Goal: Check status: Check status

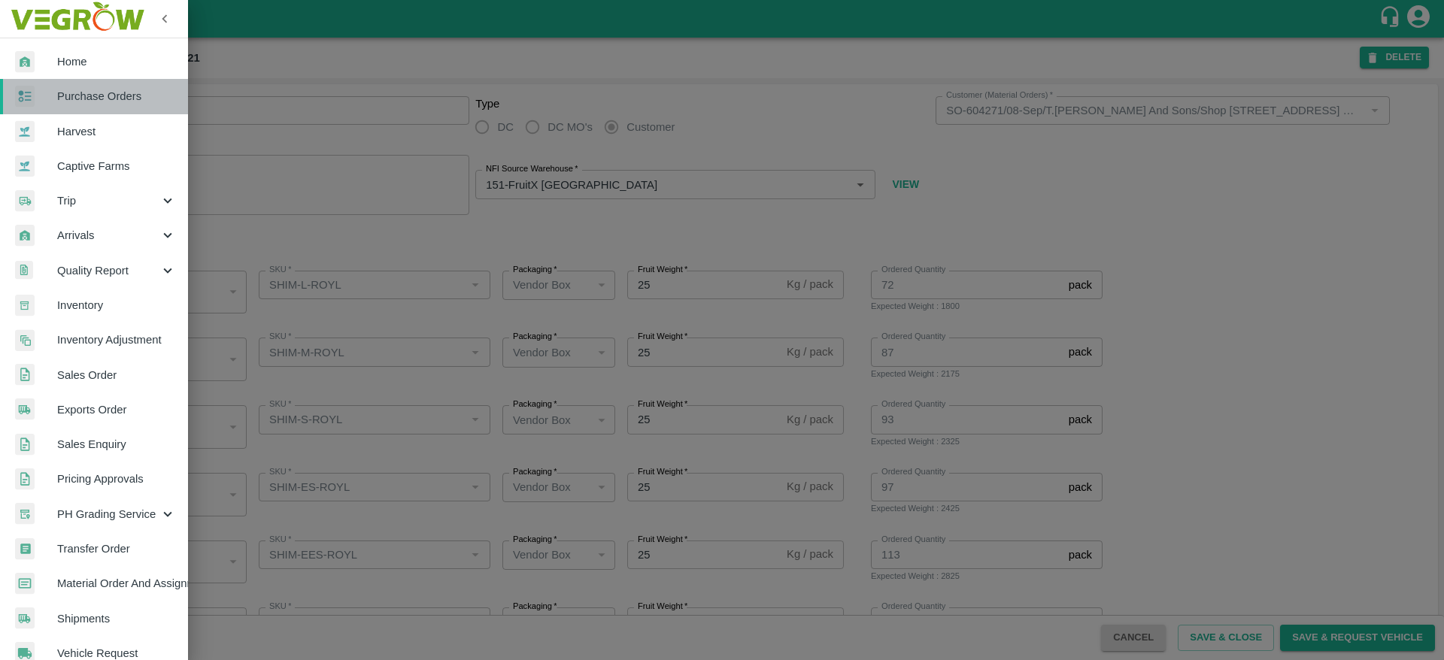
click at [105, 99] on span "Purchase Orders" at bounding box center [116, 96] width 119 height 17
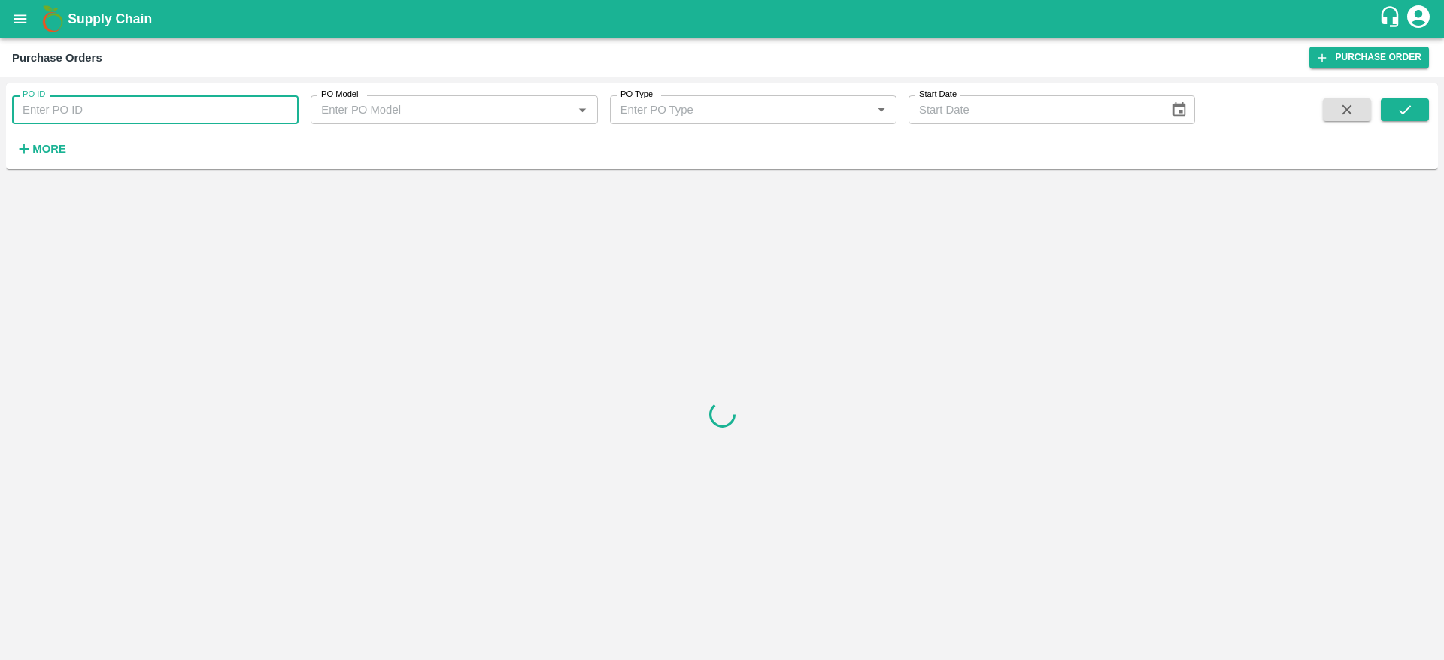
click at [150, 97] on input "PO ID" at bounding box center [155, 110] width 287 height 29
paste input "176620"
drag, startPoint x: 1418, startPoint y: 96, endPoint x: 1409, endPoint y: 110, distance: 16.3
click at [1409, 110] on div "PO ID 176620 PO ID PO Model PO Model   * PO Type PO Type   * Start Date Start D…" at bounding box center [722, 127] width 1432 height 74
click at [1409, 110] on icon "submit" at bounding box center [1405, 110] width 17 height 17
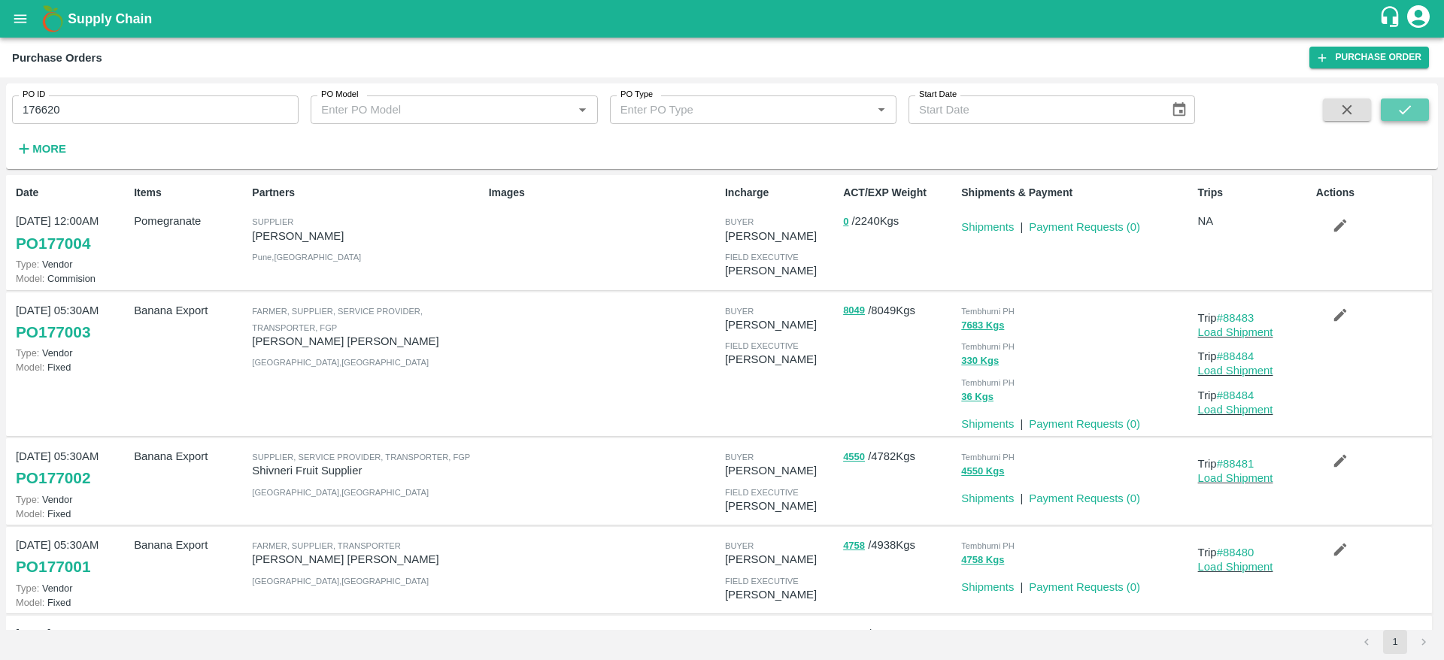
click at [1398, 114] on icon "submit" at bounding box center [1405, 110] width 17 height 17
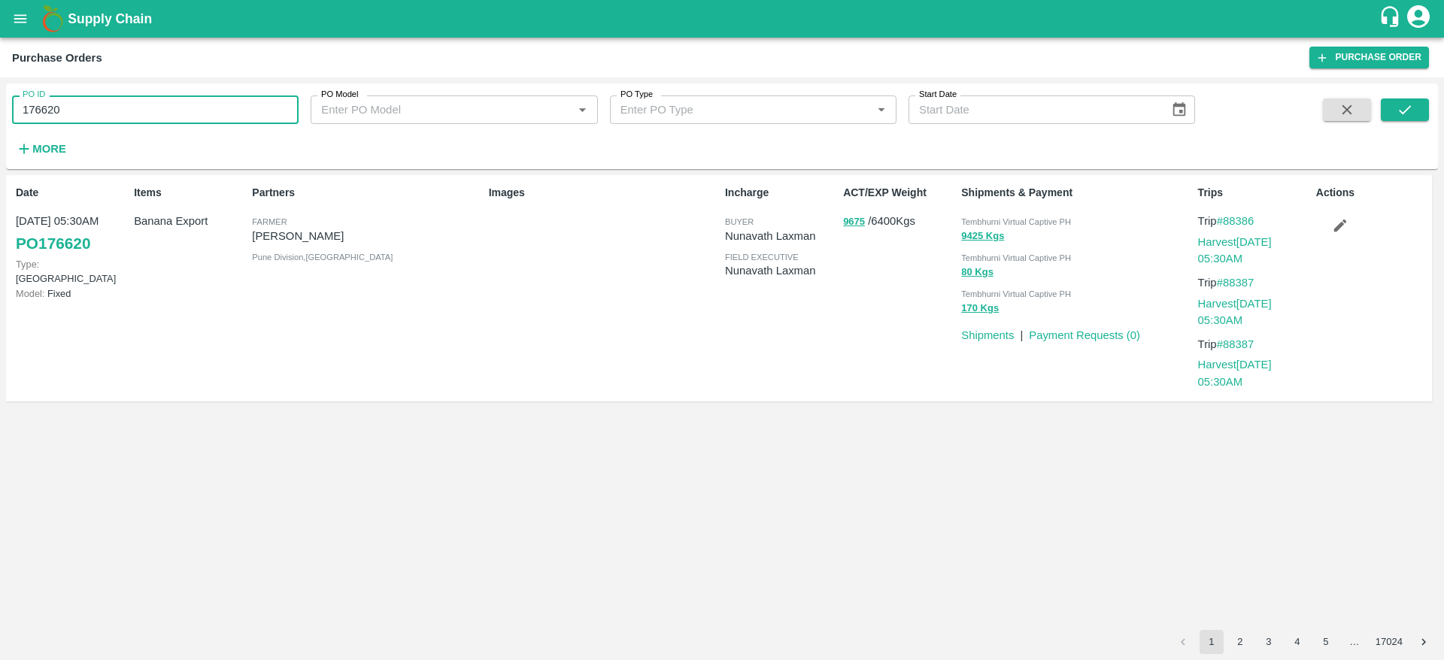
drag, startPoint x: 80, startPoint y: 114, endPoint x: 0, endPoint y: 124, distance: 81.2
click at [0, 124] on div "PO ID 176620 PO ID PO Model PO Model   * PO Type PO Type   * Start Date Start D…" at bounding box center [722, 368] width 1444 height 583
paste input "text"
click at [1412, 111] on icon "submit" at bounding box center [1405, 110] width 17 height 17
drag, startPoint x: 89, startPoint y: 117, endPoint x: 0, endPoint y: 111, distance: 89.0
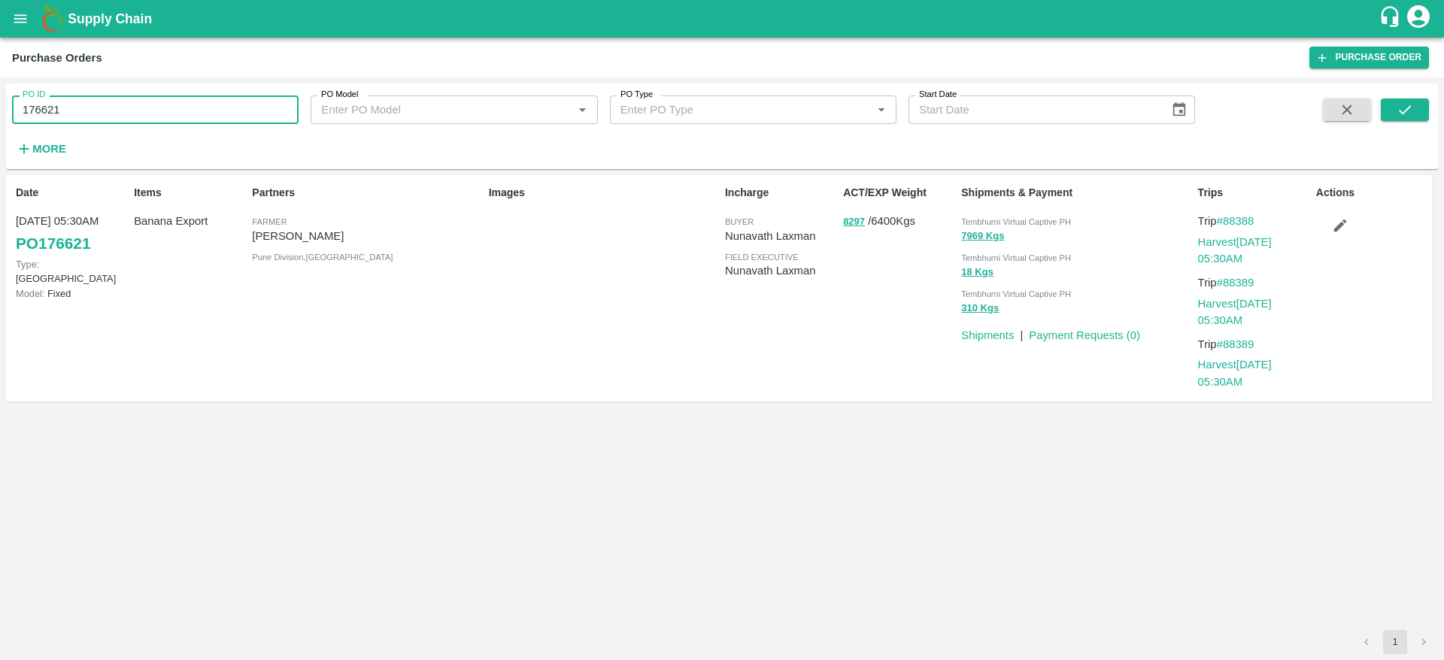
click at [0, 111] on div "PO ID 176621 PO ID PO Model PO Model   * PO Type PO Type   * Start Date Start D…" at bounding box center [722, 368] width 1444 height 583
drag, startPoint x: 83, startPoint y: 123, endPoint x: 0, endPoint y: 120, distance: 82.8
click at [0, 120] on div "PO ID 176621 PO ID PO Model PO Model   * PO Type PO Type   * Start Date Start D…" at bounding box center [722, 368] width 1444 height 583
paste input "text"
type input "176620"
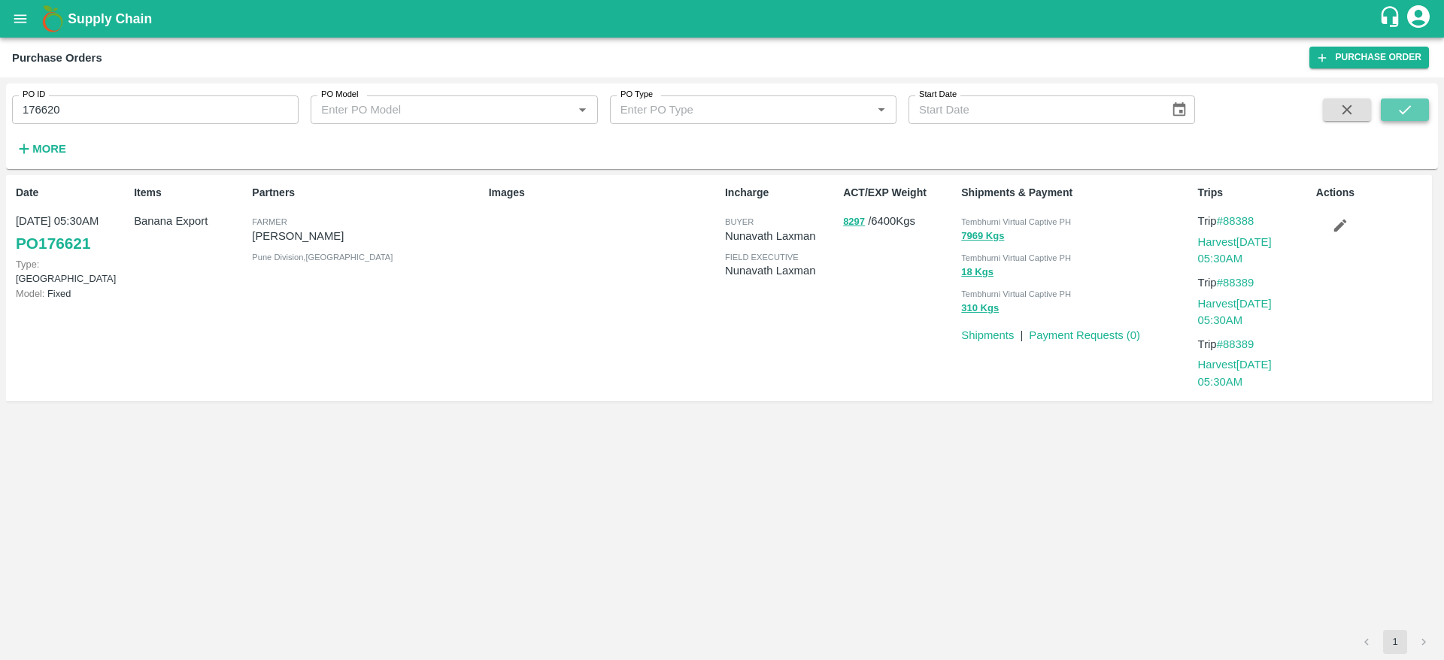
click at [1426, 116] on button "submit" at bounding box center [1405, 110] width 48 height 23
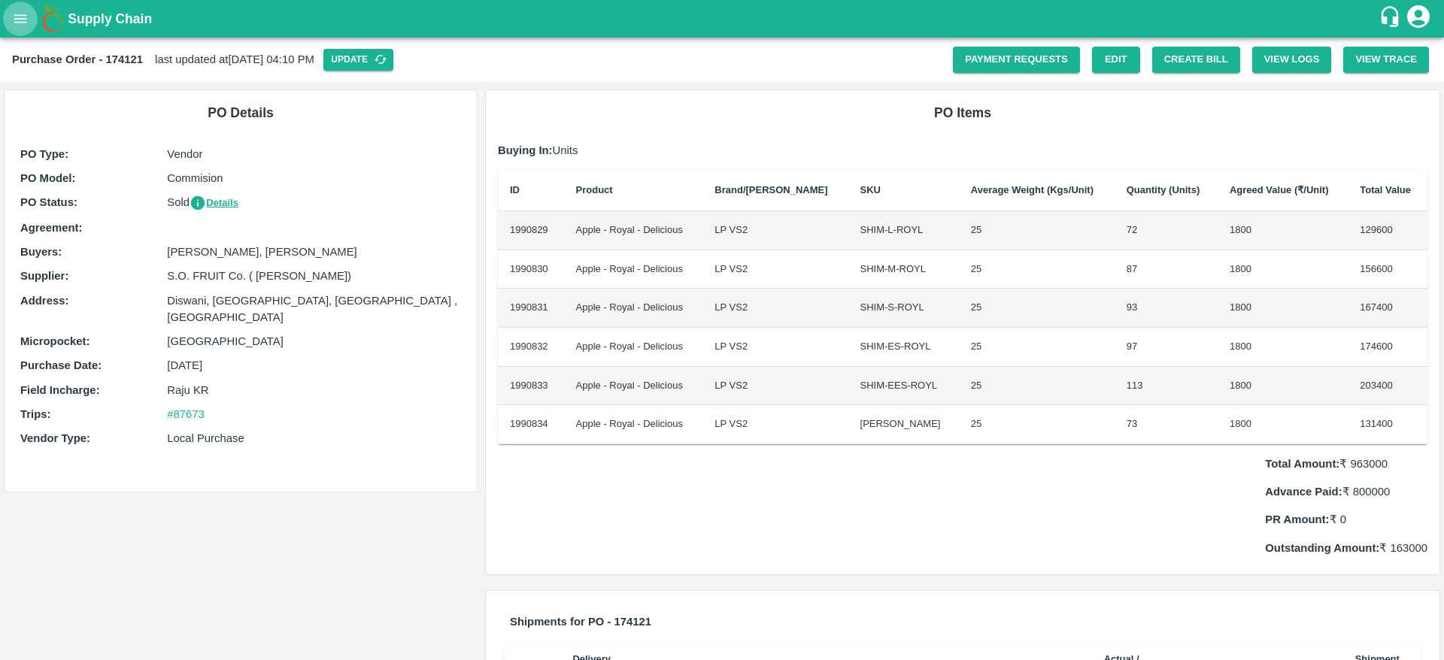
click at [27, 16] on icon "open drawer" at bounding box center [20, 19] width 17 height 17
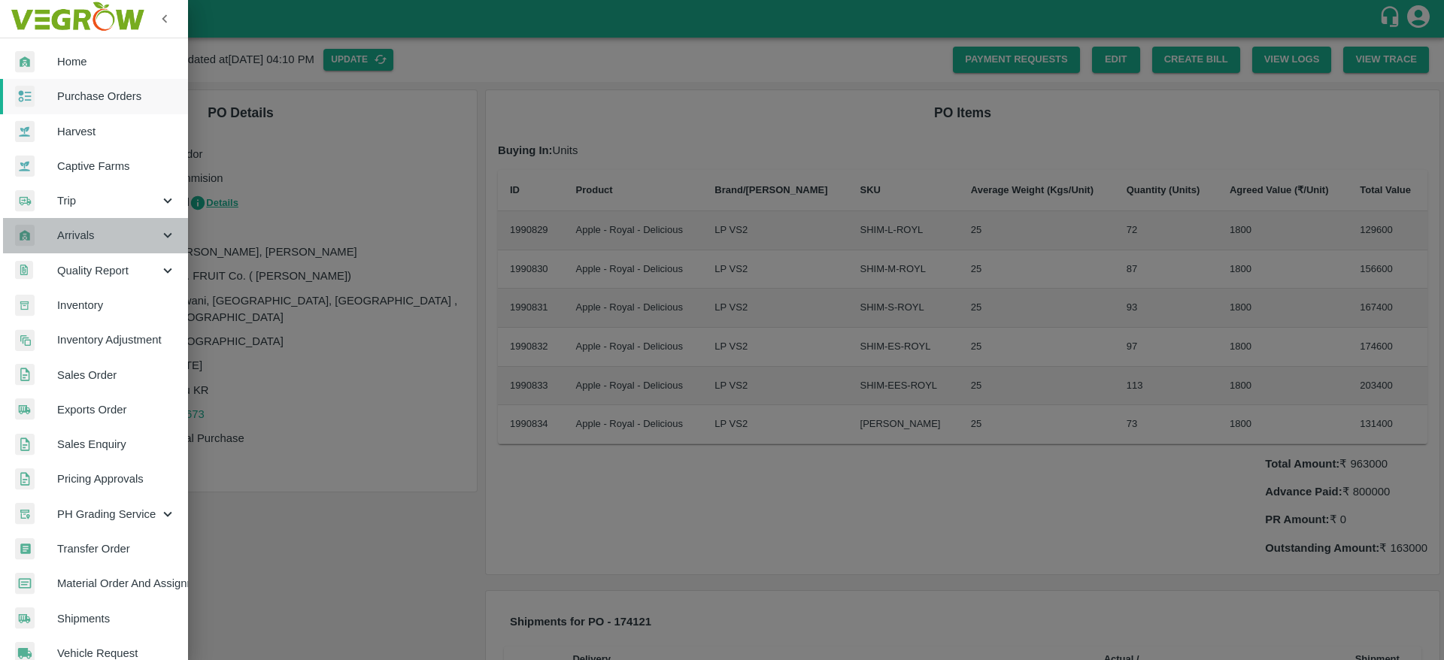
click at [132, 232] on span "Arrivals" at bounding box center [108, 235] width 102 height 17
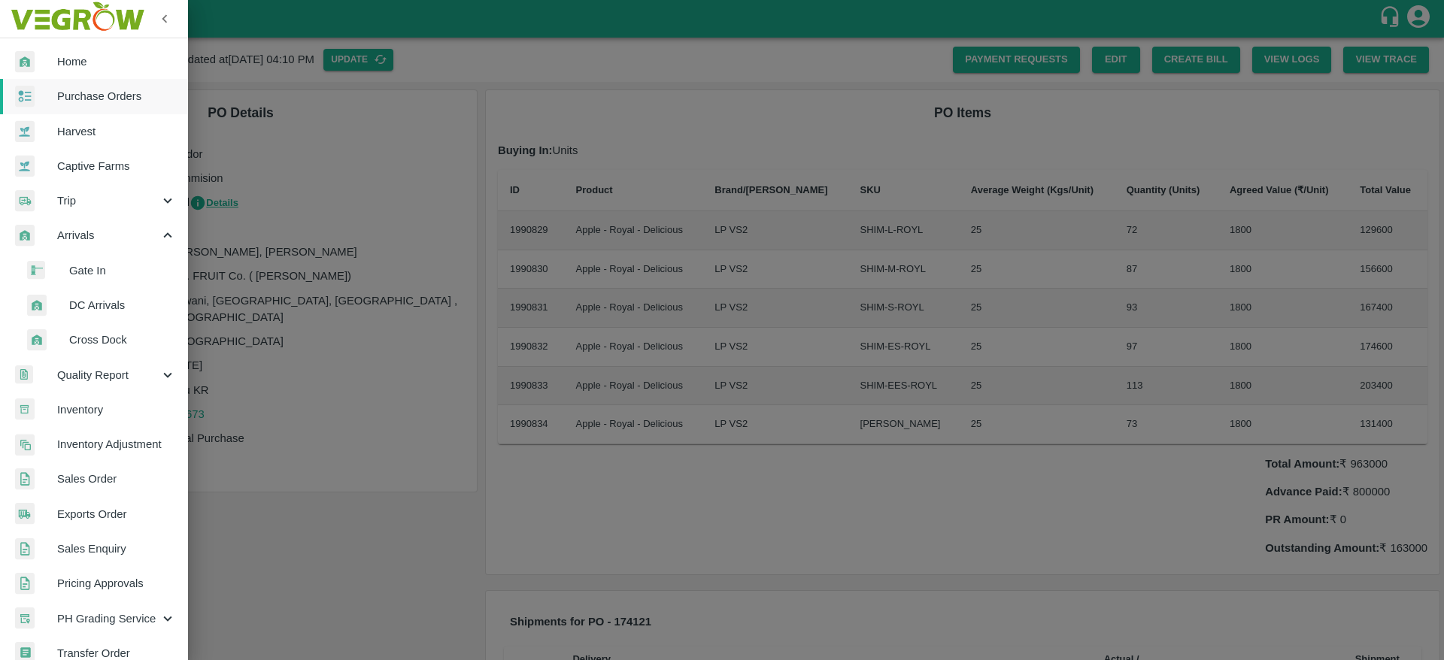
click at [122, 301] on span "DC Arrivals" at bounding box center [122, 305] width 107 height 17
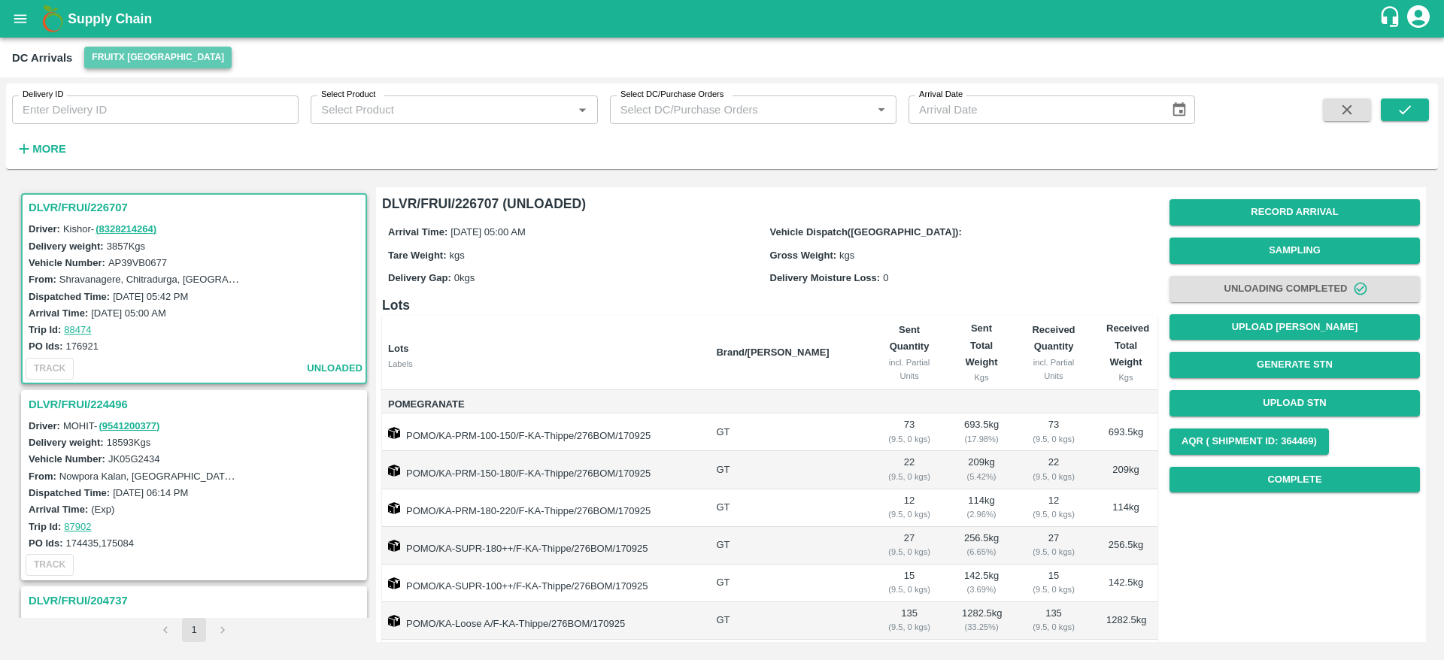
click at [167, 63] on button "FruitX [GEOGRAPHIC_DATA]" at bounding box center [157, 58] width 147 height 22
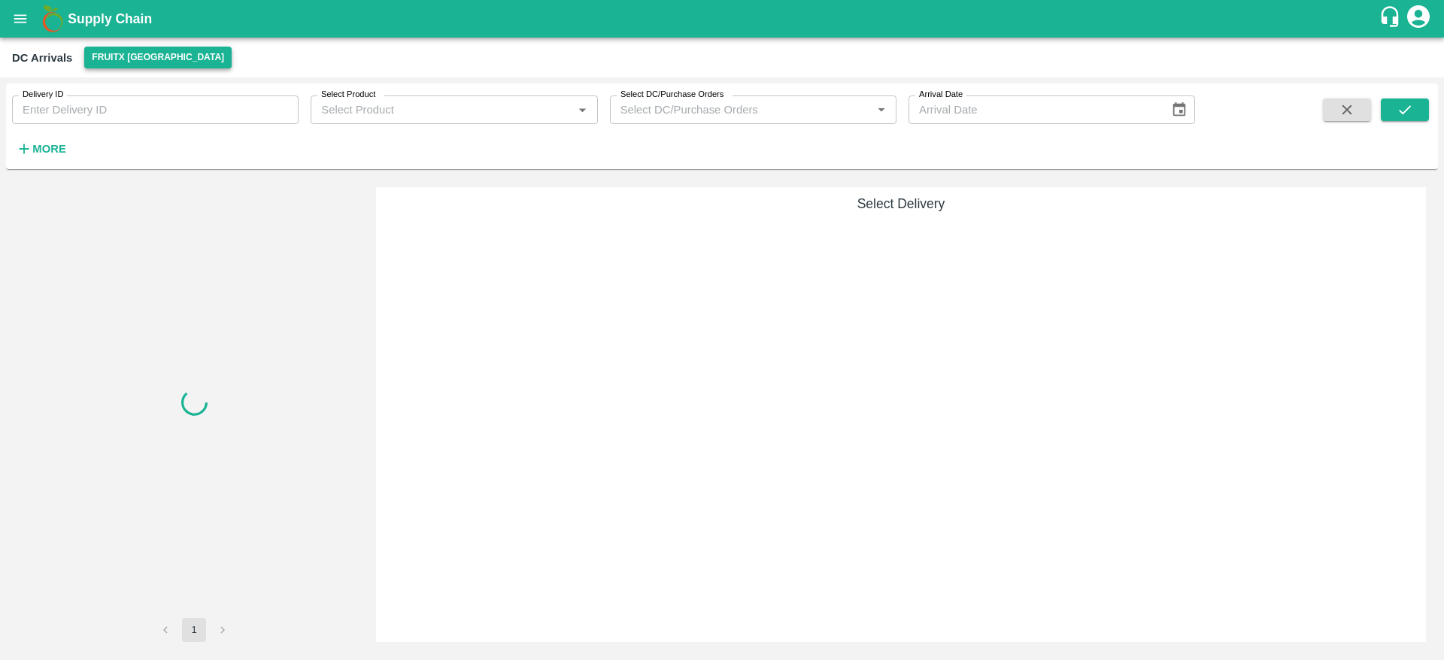
click at [184, 61] on button "FruitX [GEOGRAPHIC_DATA]" at bounding box center [157, 58] width 147 height 22
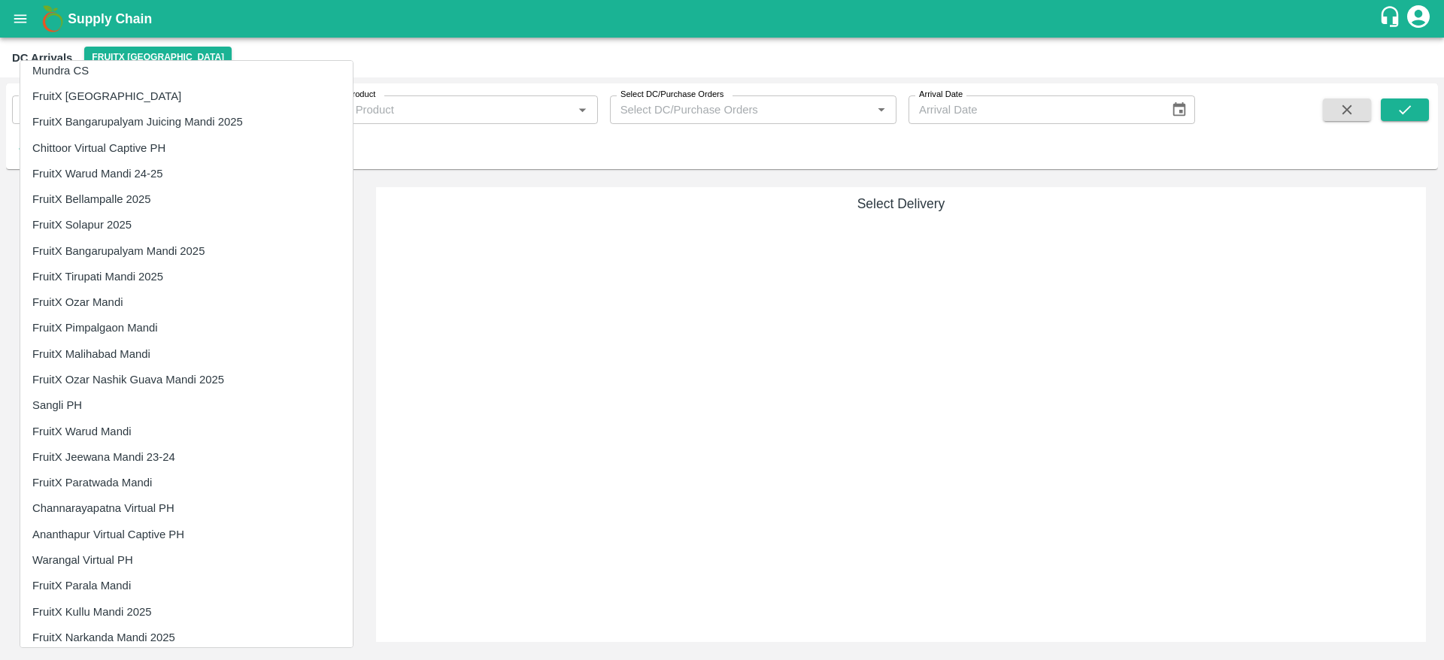
scroll to position [2107, 0]
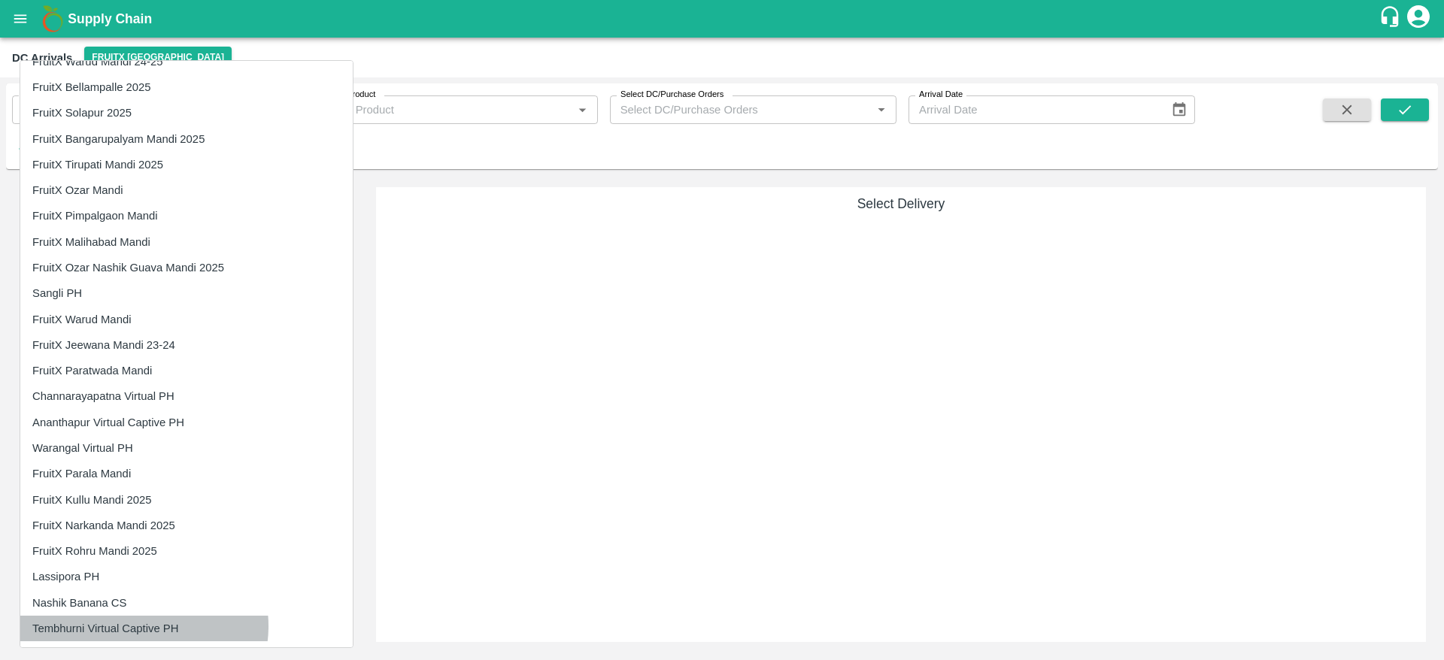
click at [144, 627] on li "Tembhurni Virtual Captive PH" at bounding box center [186, 629] width 332 height 26
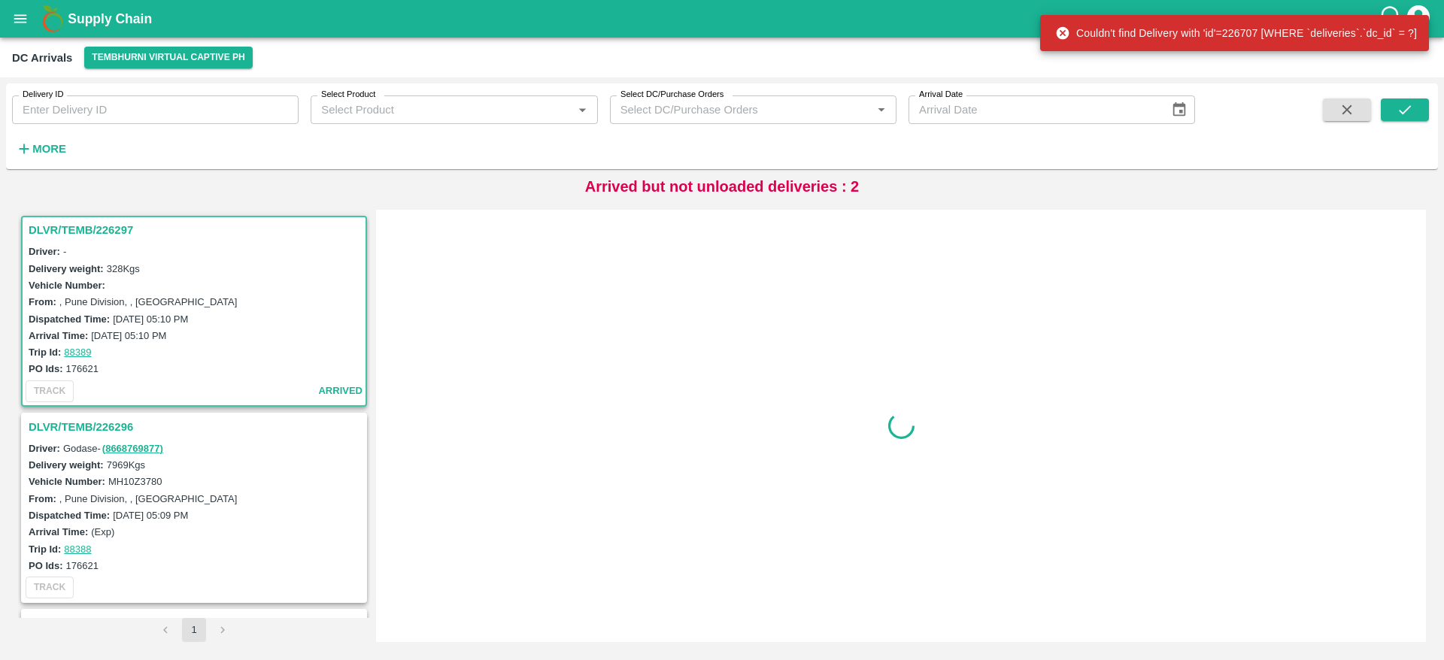
scroll to position [6, 0]
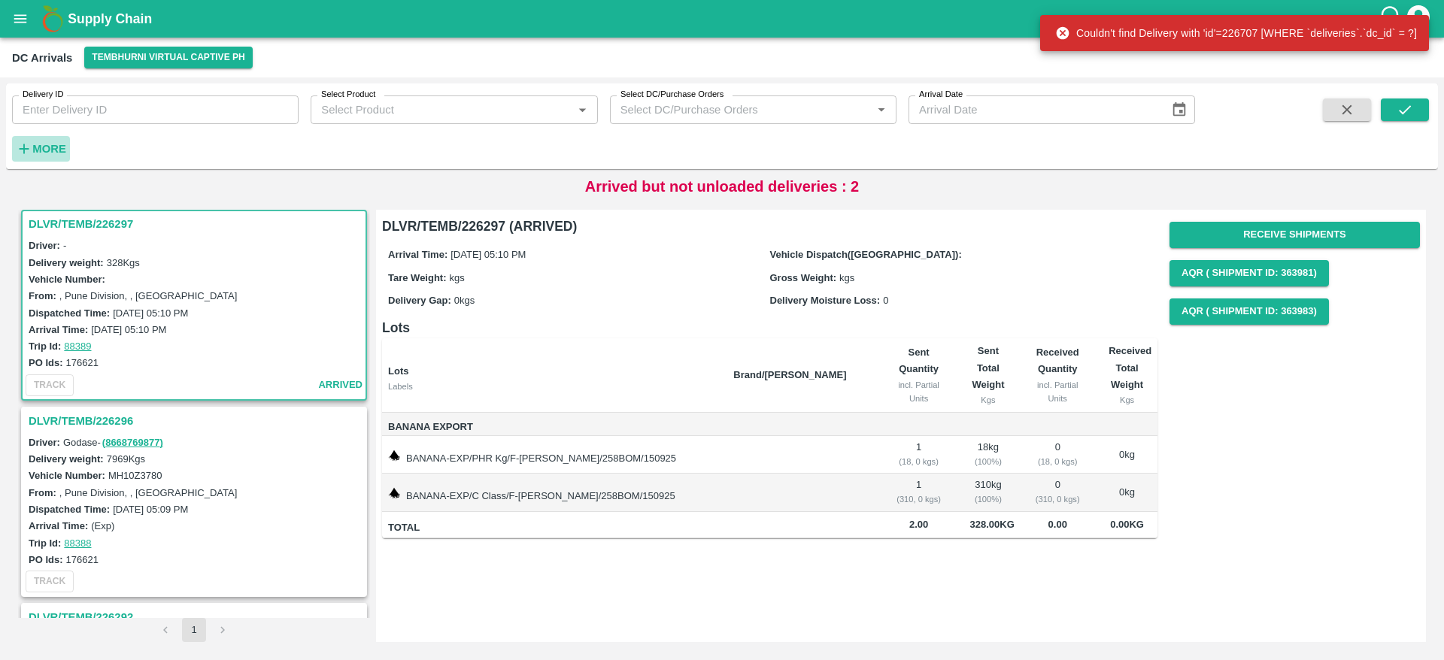
click at [53, 141] on h6 "More" at bounding box center [49, 149] width 34 height 20
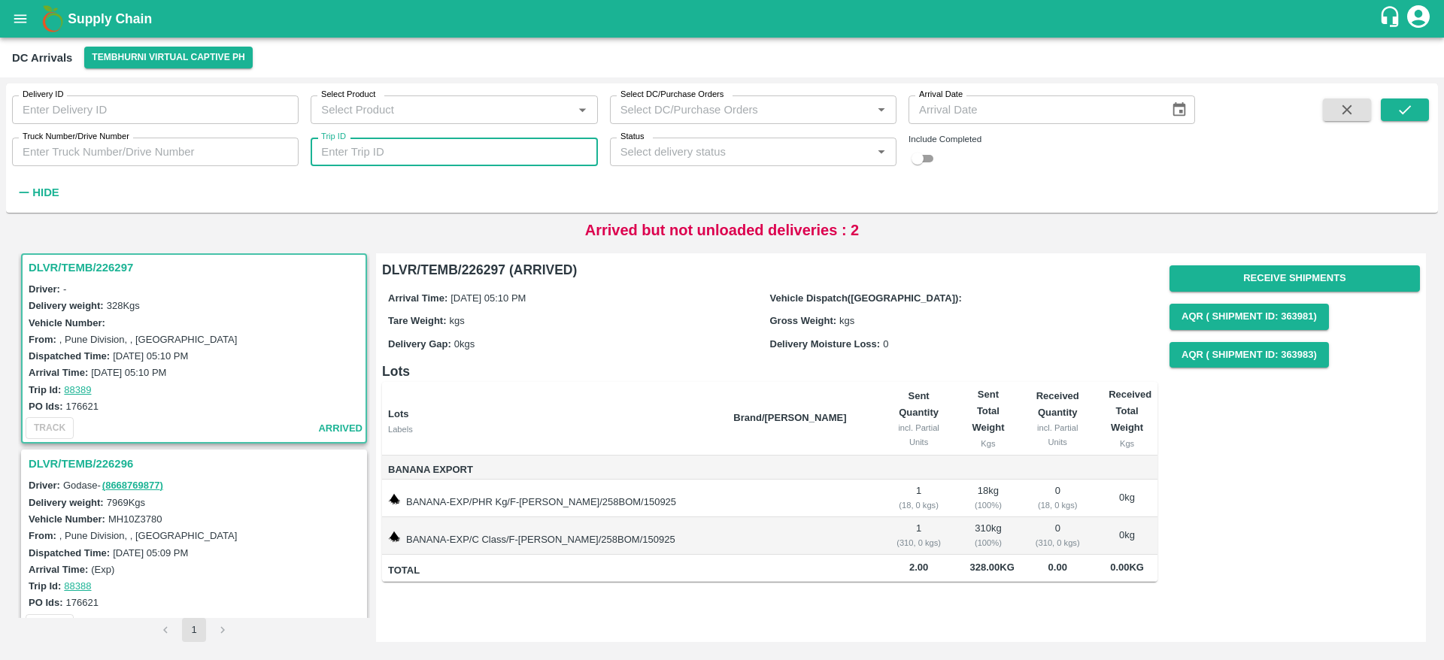
click at [396, 153] on input "Trip ID" at bounding box center [454, 152] width 287 height 29
click at [1403, 108] on icon "submit" at bounding box center [1405, 110] width 17 height 17
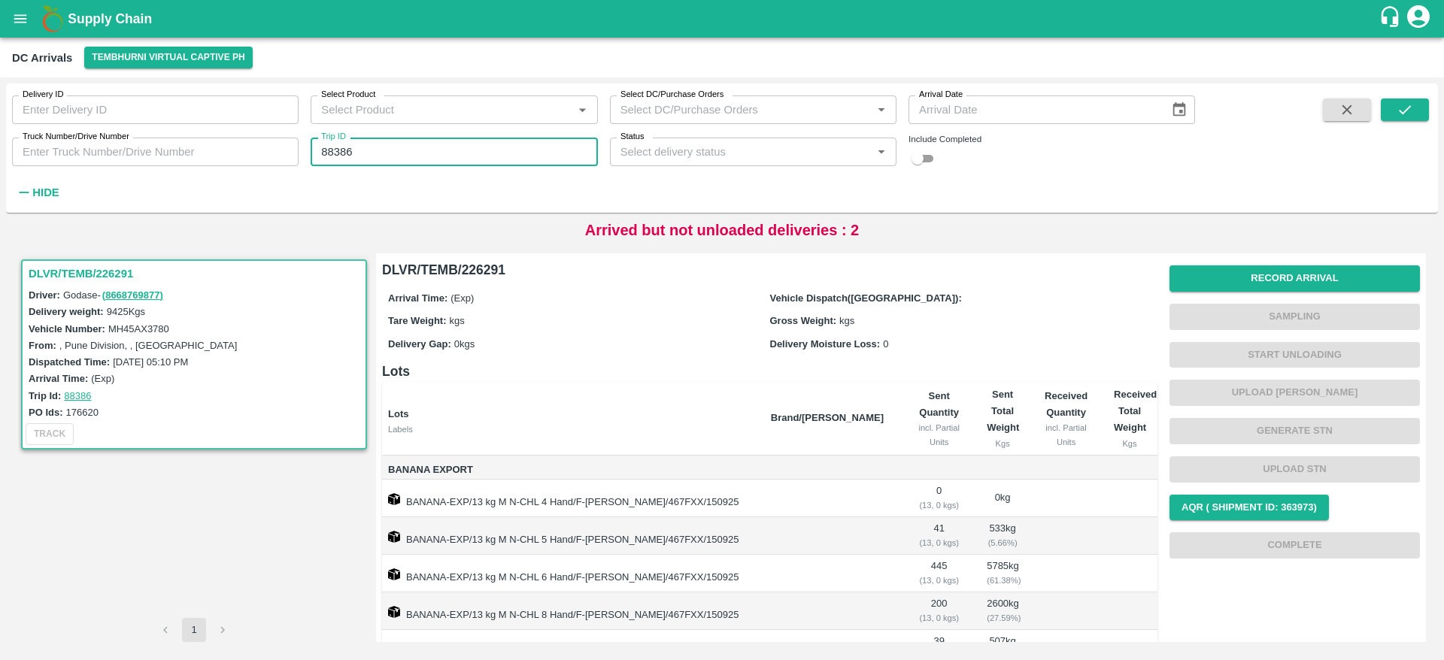
click at [425, 165] on input "88386" at bounding box center [454, 152] width 287 height 29
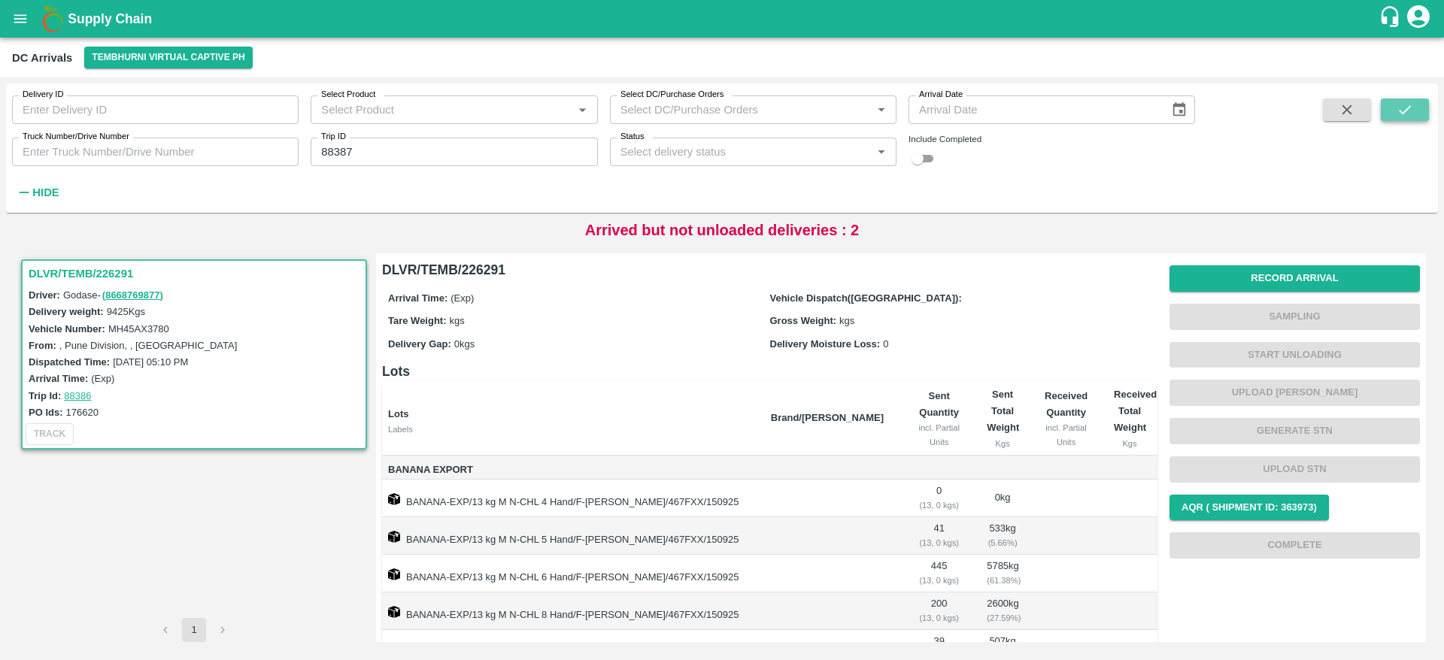
click at [1410, 106] on icon "submit" at bounding box center [1405, 109] width 12 height 9
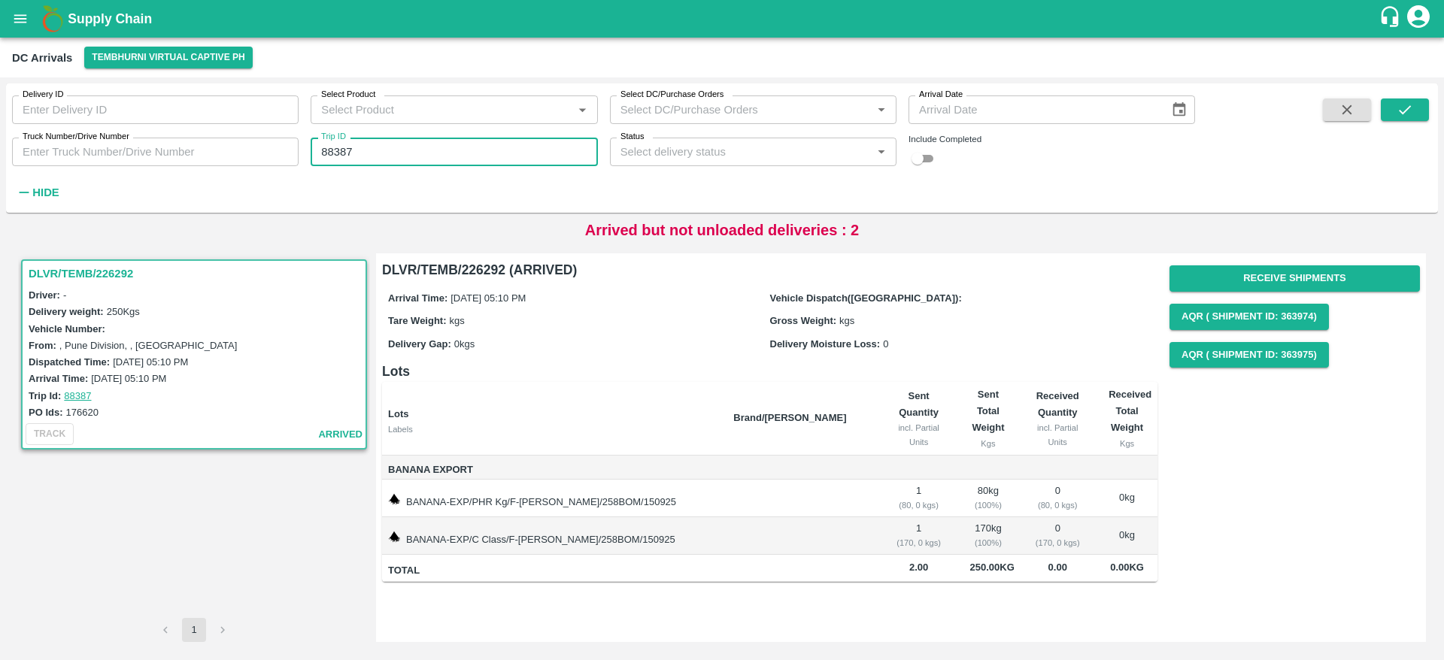
click at [463, 151] on input "88387" at bounding box center [454, 152] width 287 height 29
click at [1408, 111] on icon "submit" at bounding box center [1405, 110] width 17 height 17
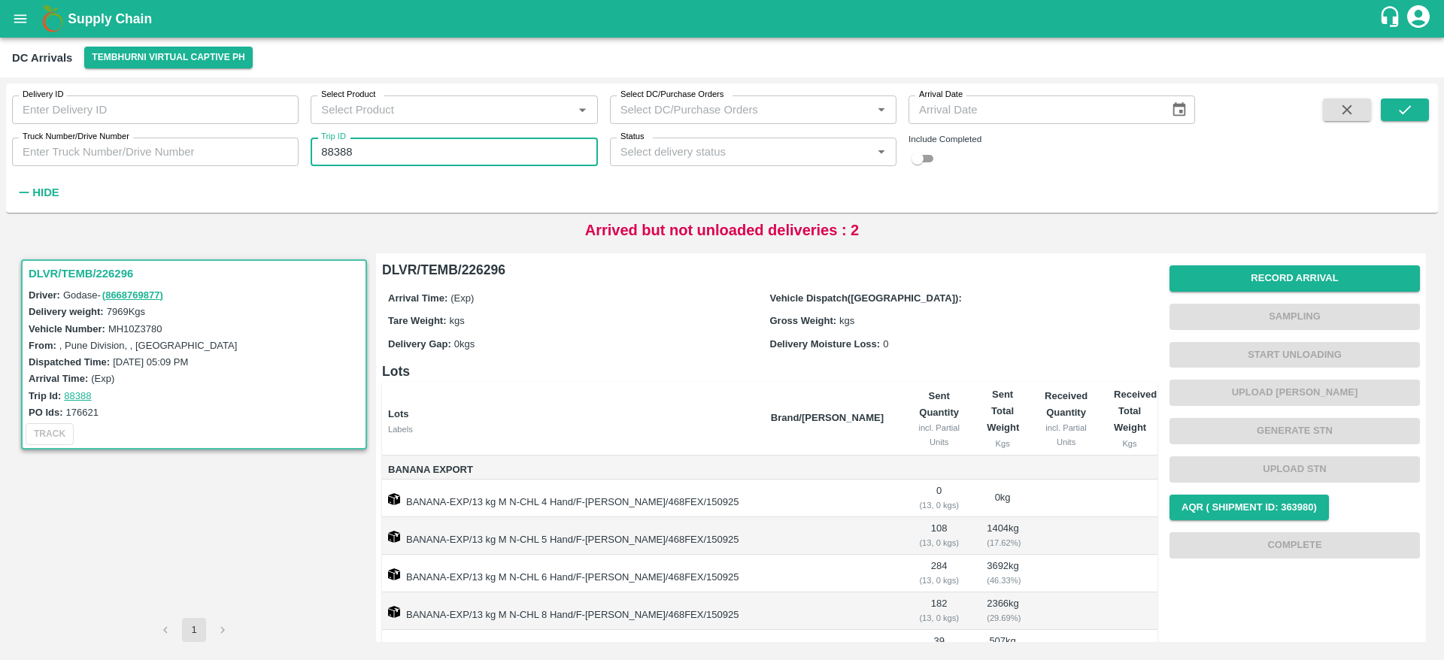
click at [441, 153] on input "88388" at bounding box center [454, 152] width 287 height 29
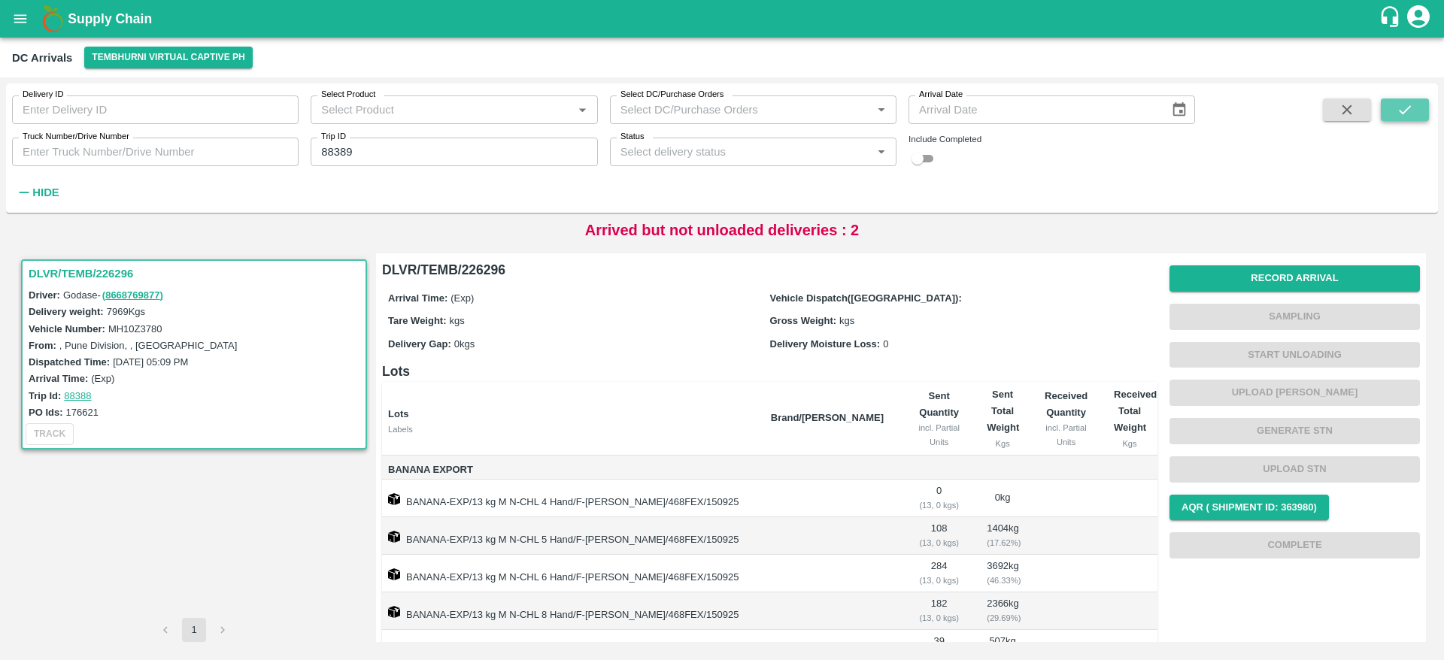
click at [1398, 106] on icon "submit" at bounding box center [1405, 110] width 17 height 17
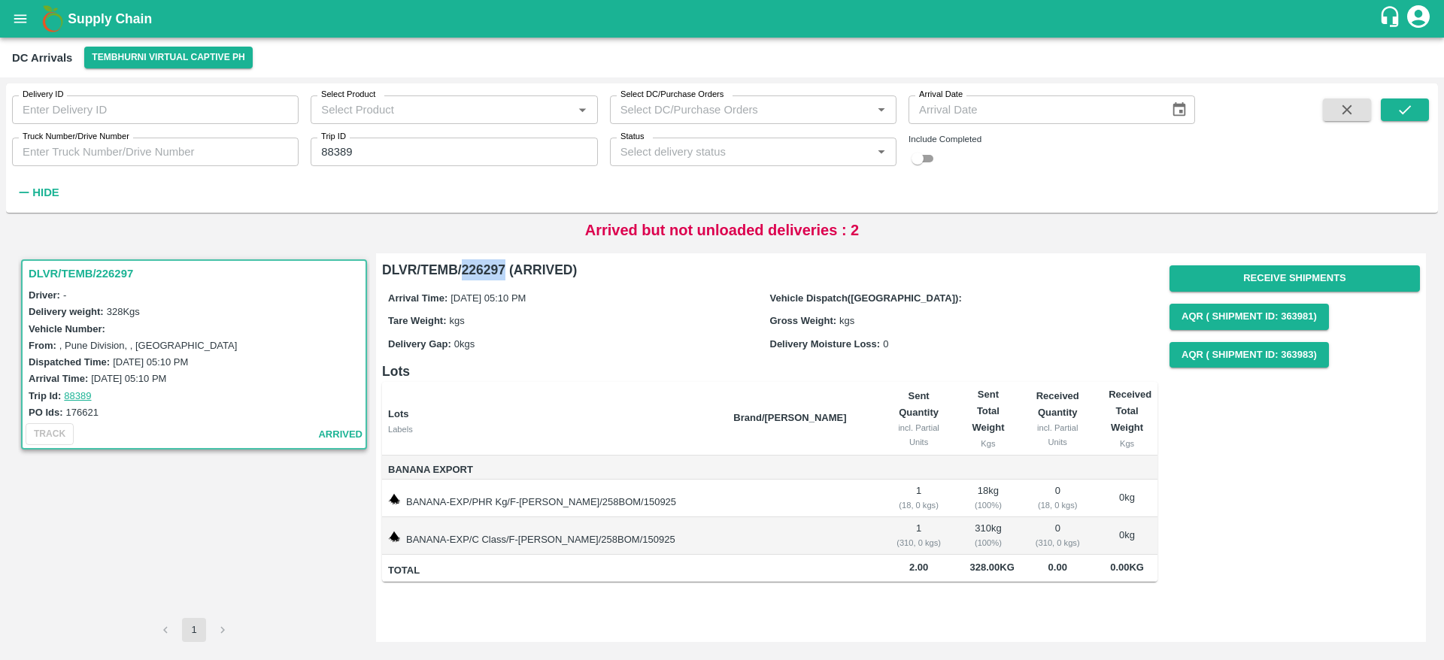
drag, startPoint x: 461, startPoint y: 273, endPoint x: 504, endPoint y: 271, distance: 42.9
click at [504, 271] on h6 "DLVR/TEMB/226297 (ARRIVED)" at bounding box center [769, 269] width 775 height 21
copy h6 "226297"
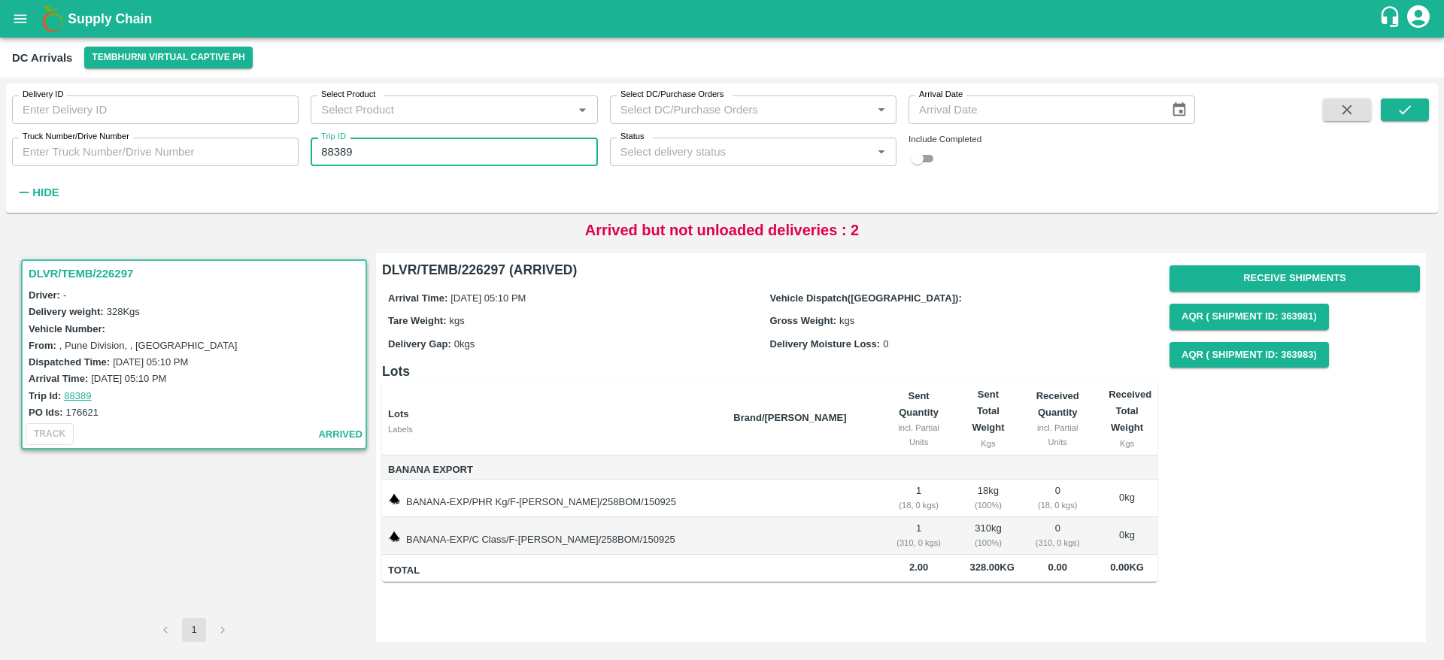
click at [455, 149] on input "88389" at bounding box center [454, 152] width 287 height 29
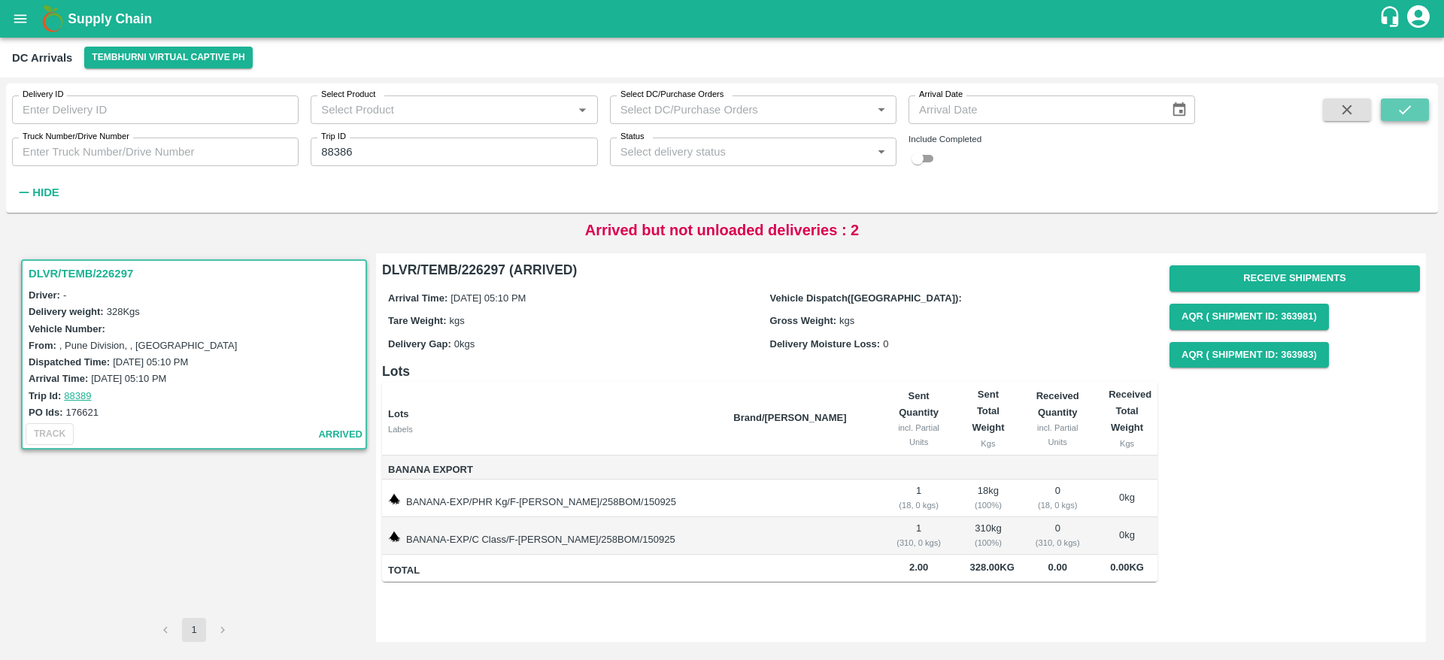
click at [1406, 99] on button "submit" at bounding box center [1405, 110] width 48 height 23
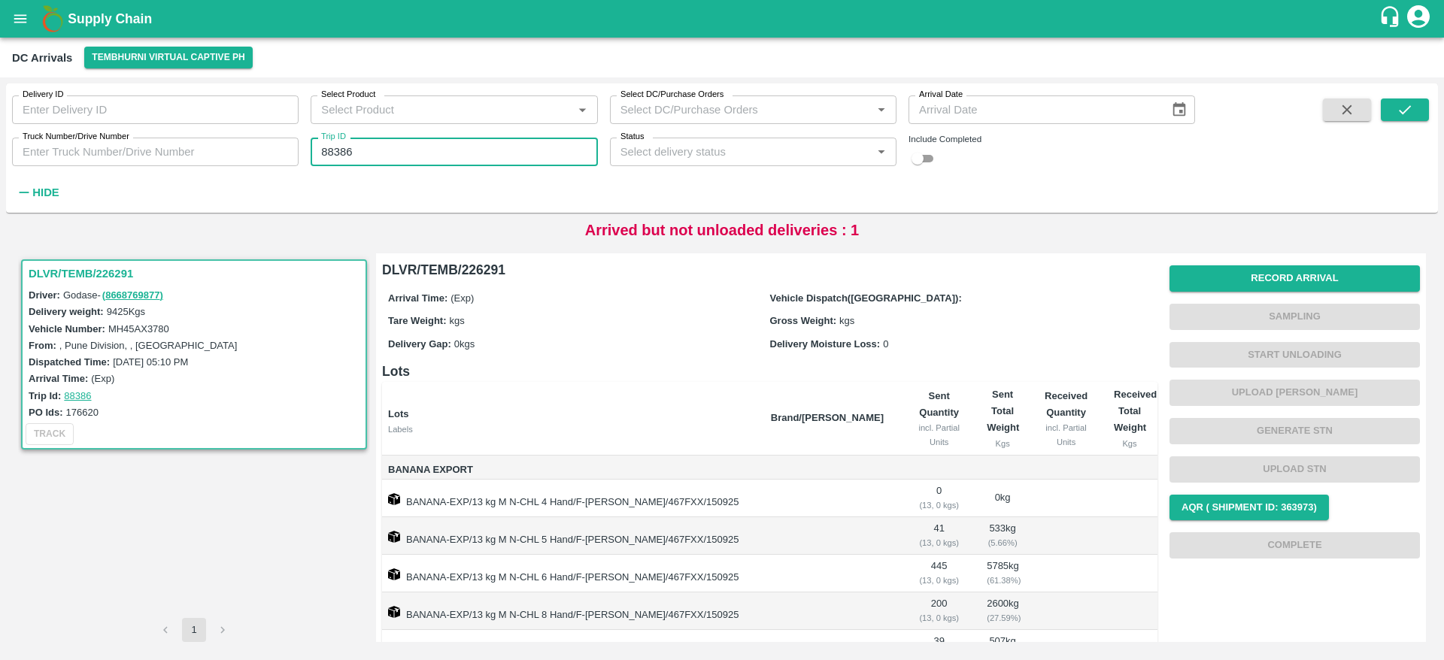
click at [421, 156] on input "88386" at bounding box center [454, 152] width 287 height 29
type input "88387"
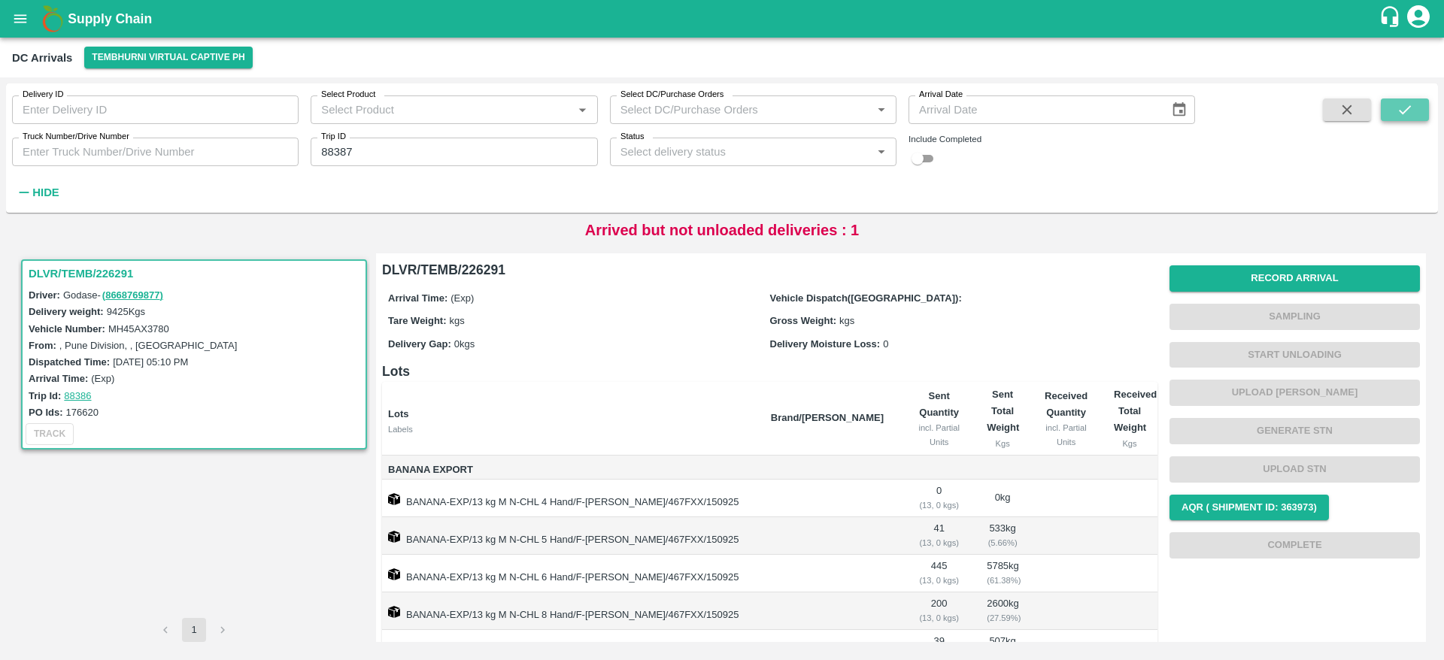
click at [1394, 111] on button "submit" at bounding box center [1405, 110] width 48 height 23
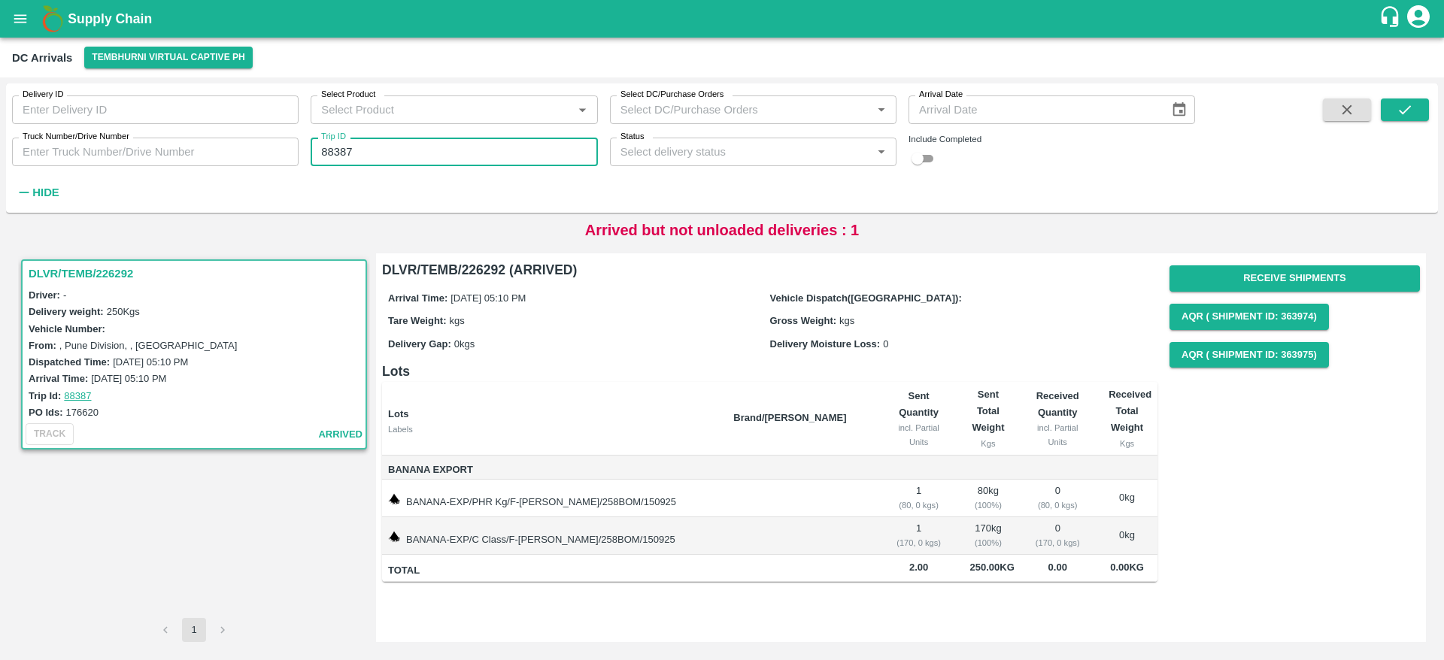
drag, startPoint x: 369, startPoint y: 150, endPoint x: 289, endPoint y: 171, distance: 83.2
click at [289, 171] on div "Delivery ID Delivery ID Select Product Select Product   * Select DC/Purchase Or…" at bounding box center [597, 144] width 1195 height 122
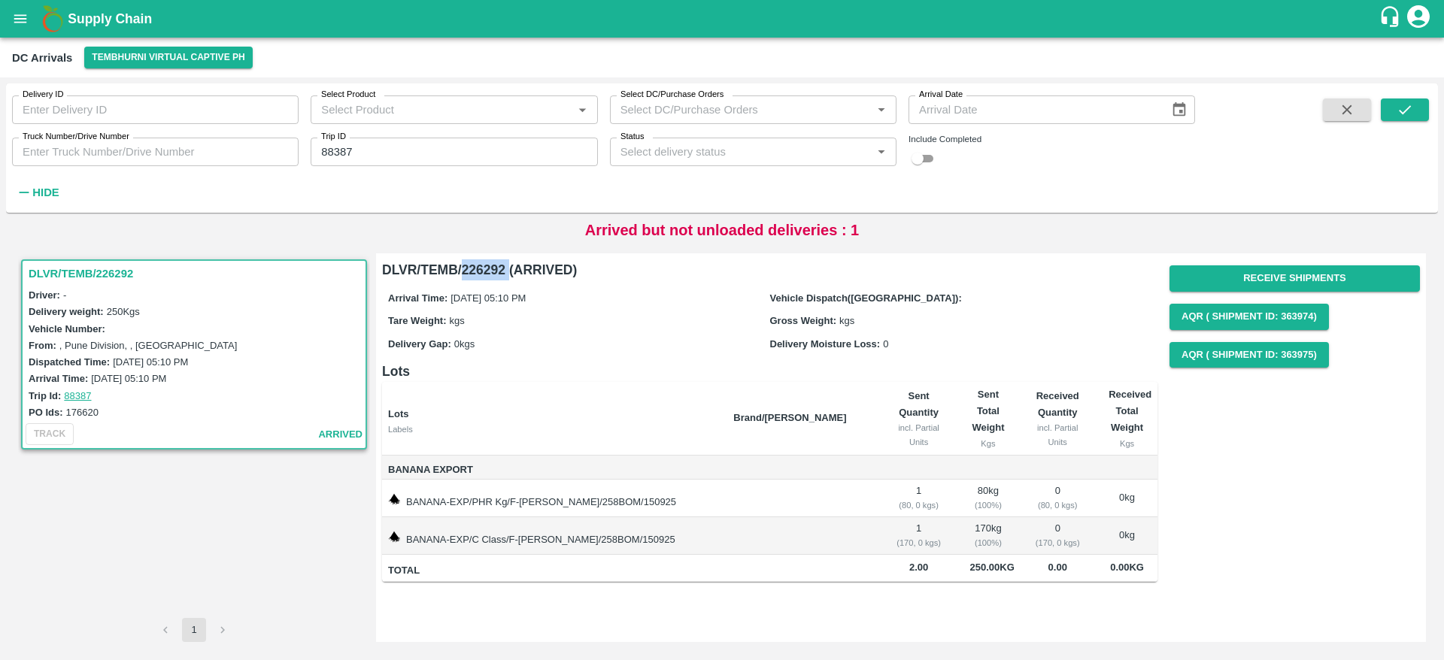
drag, startPoint x: 463, startPoint y: 265, endPoint x: 508, endPoint y: 264, distance: 45.2
click at [508, 264] on h6 "DLVR/TEMB/226292 (ARRIVED)" at bounding box center [769, 269] width 775 height 21
copy h6 "226292"
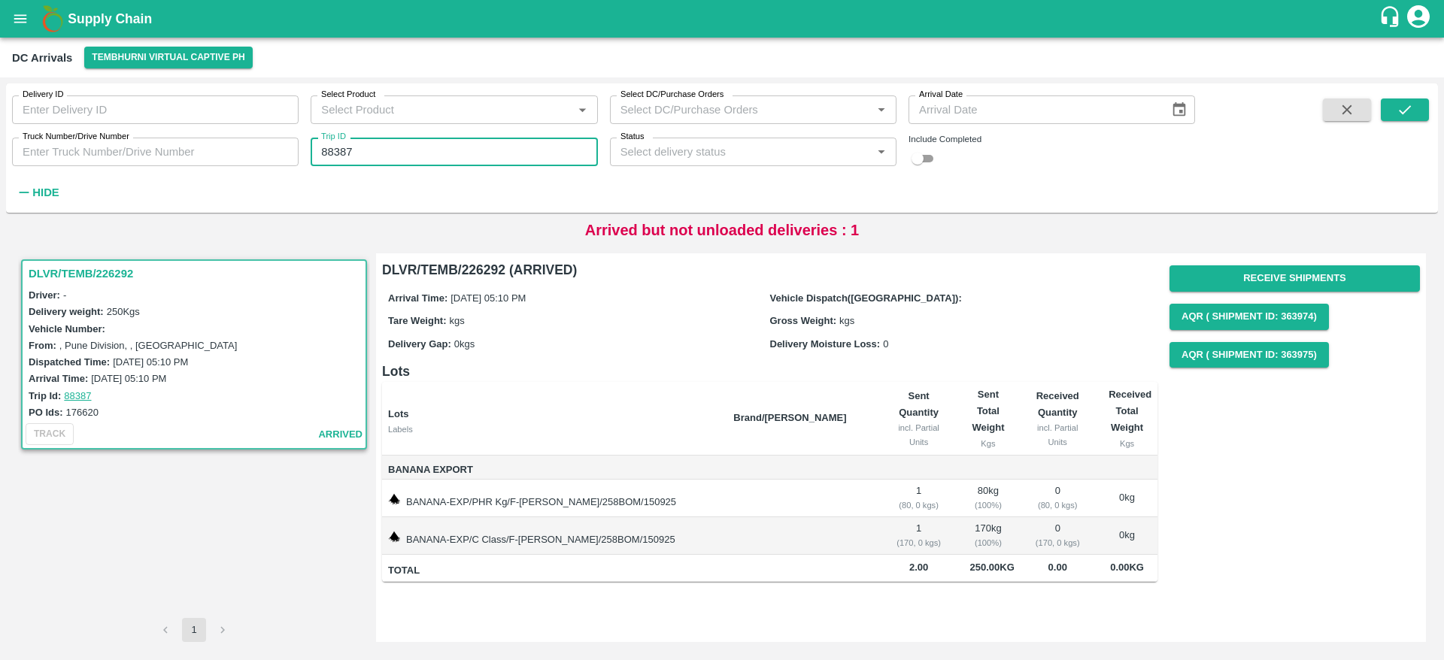
drag, startPoint x: 375, startPoint y: 141, endPoint x: 258, endPoint y: 156, distance: 118.2
click at [258, 156] on div "Delivery ID Delivery ID Select Product Select Product   * Select DC/Purchase Or…" at bounding box center [597, 144] width 1195 height 122
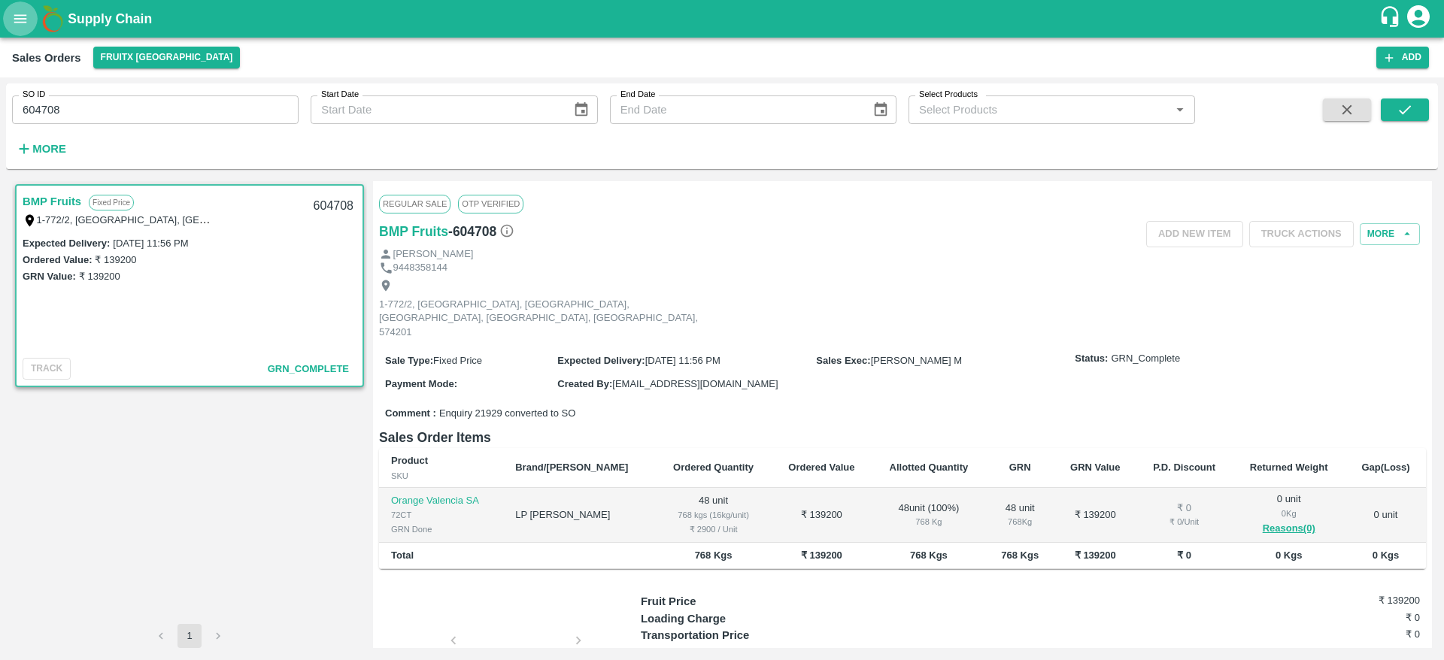
drag, startPoint x: 0, startPoint y: 0, endPoint x: 19, endPoint y: 11, distance: 21.6
click at [19, 11] on icon "open drawer" at bounding box center [20, 19] width 17 height 17
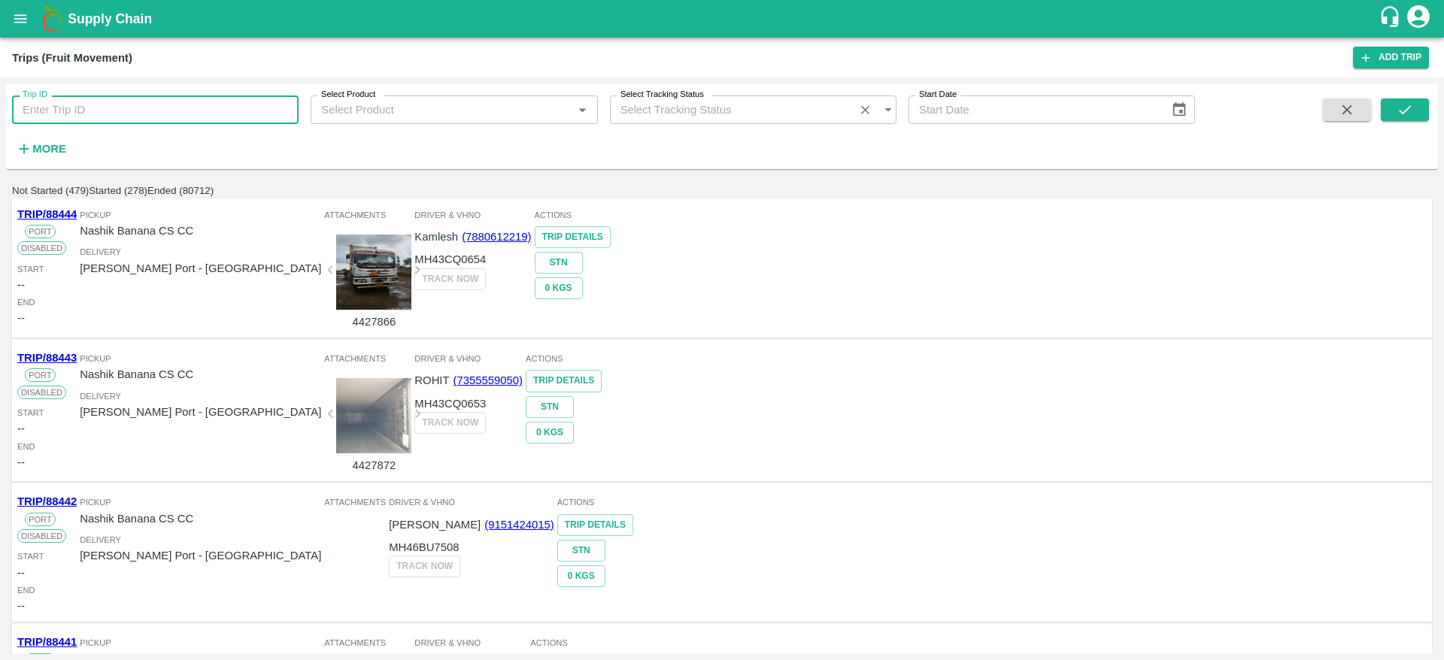
click at [229, 107] on input "Trip ID" at bounding box center [155, 110] width 287 height 29
click at [1416, 117] on button "submit" at bounding box center [1405, 110] width 48 height 23
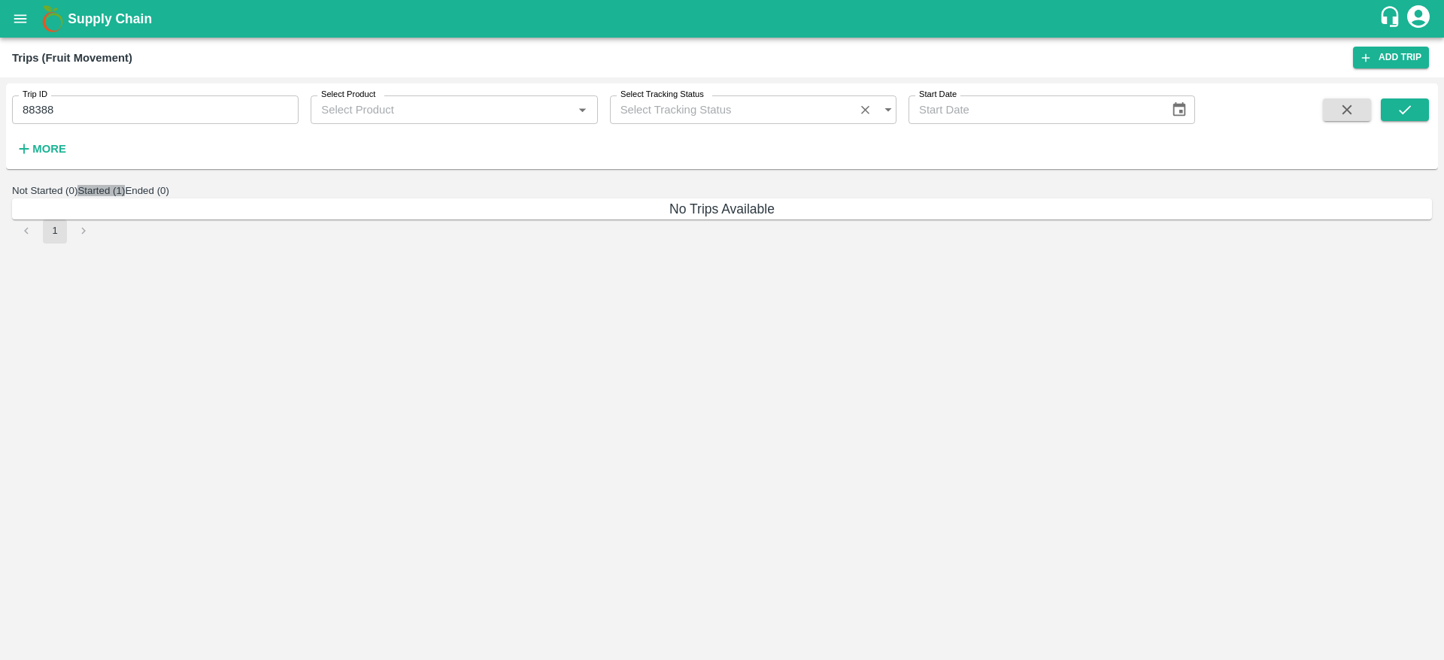
click at [125, 196] on button "Started (1)" at bounding box center [100, 190] width 47 height 11
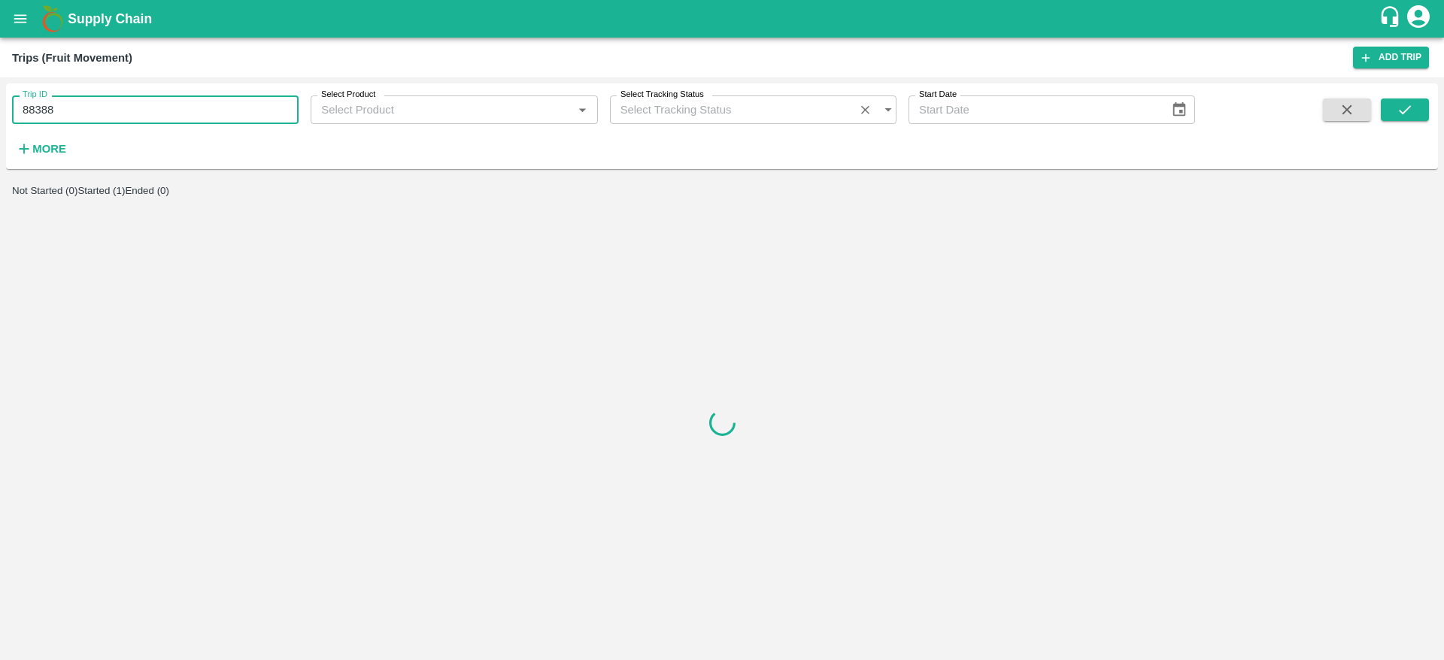
click at [136, 105] on input "88388" at bounding box center [155, 110] width 287 height 29
type input "88389"
click at [1410, 117] on icon "submit" at bounding box center [1405, 110] width 17 height 17
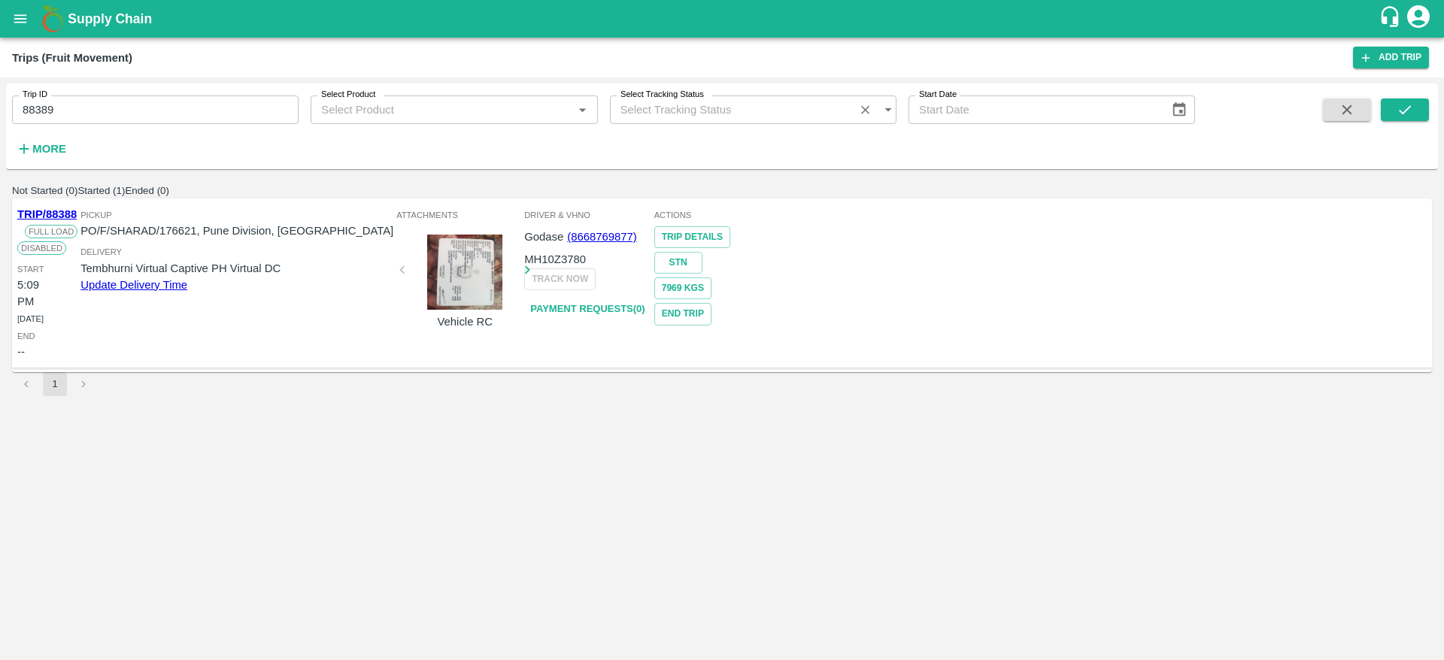
click at [169, 196] on button "Ended (0)" at bounding box center [147, 190] width 44 height 11
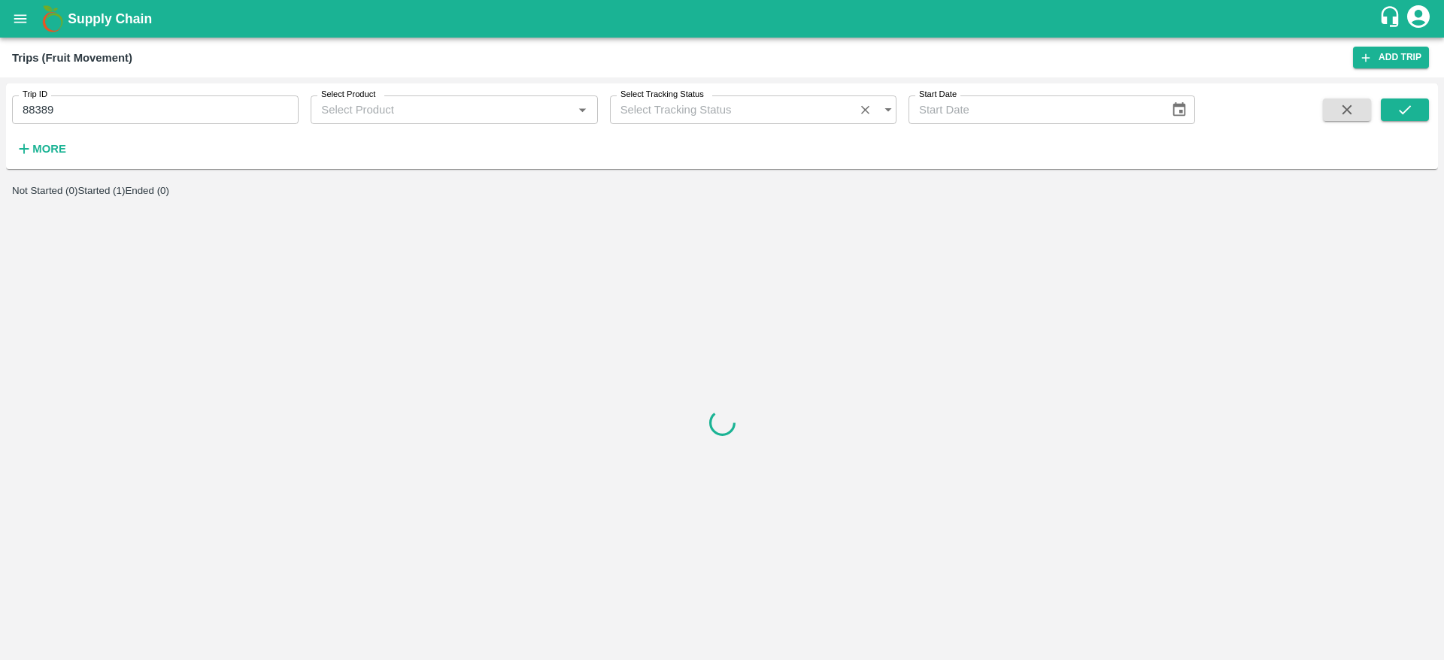
click at [125, 196] on button "Started (1)" at bounding box center [100, 190] width 47 height 11
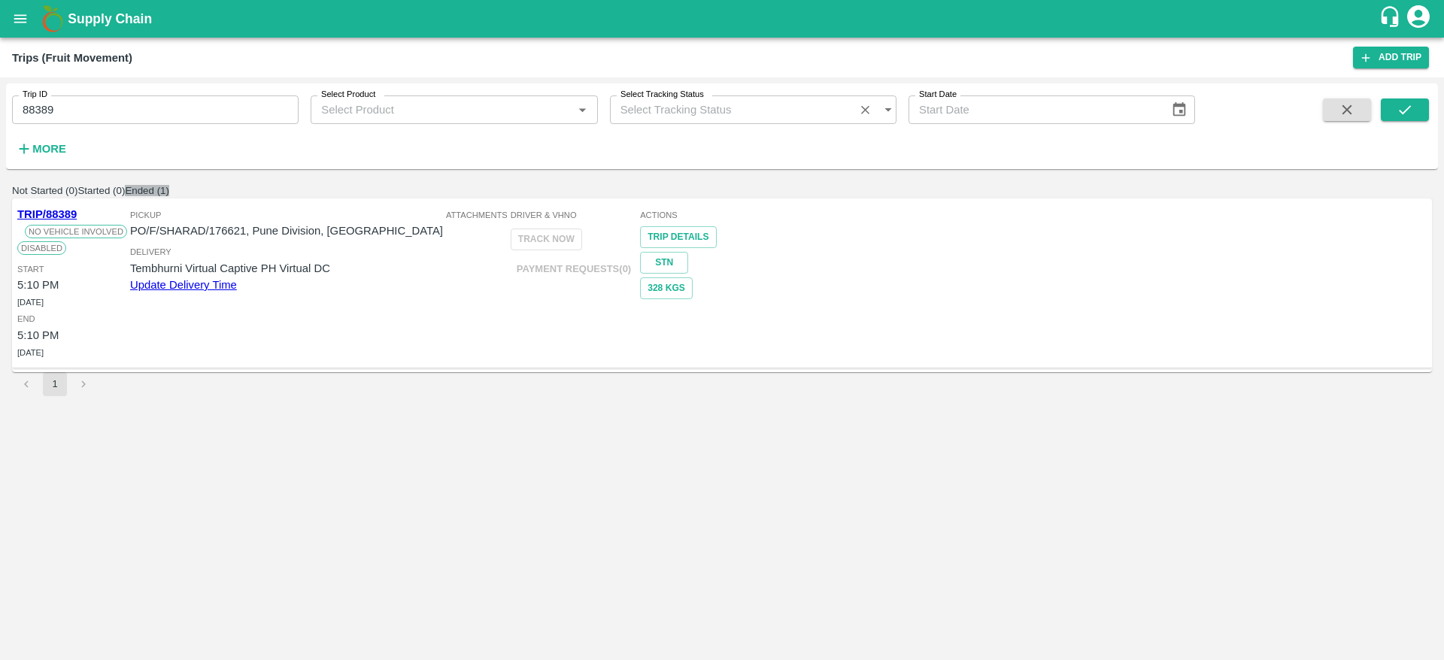
click at [169, 196] on button "Ended (1)" at bounding box center [147, 190] width 44 height 11
drag, startPoint x: 65, startPoint y: 117, endPoint x: 0, endPoint y: 117, distance: 64.7
click at [0, 117] on div "Trip ID 88389 Trip ID Select Product Select Product   * Select Tracking Status …" at bounding box center [722, 368] width 1444 height 583
